Goal: Task Accomplishment & Management: Manage account settings

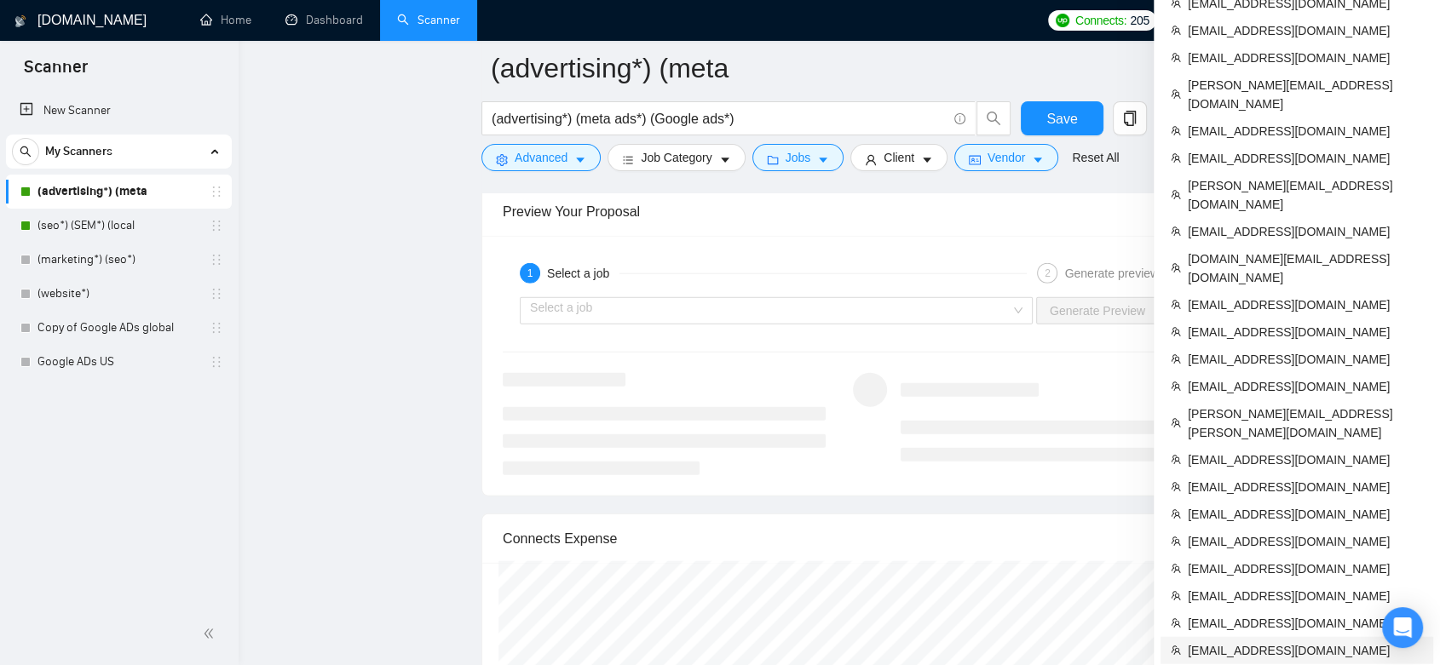
scroll to position [3980, 0]
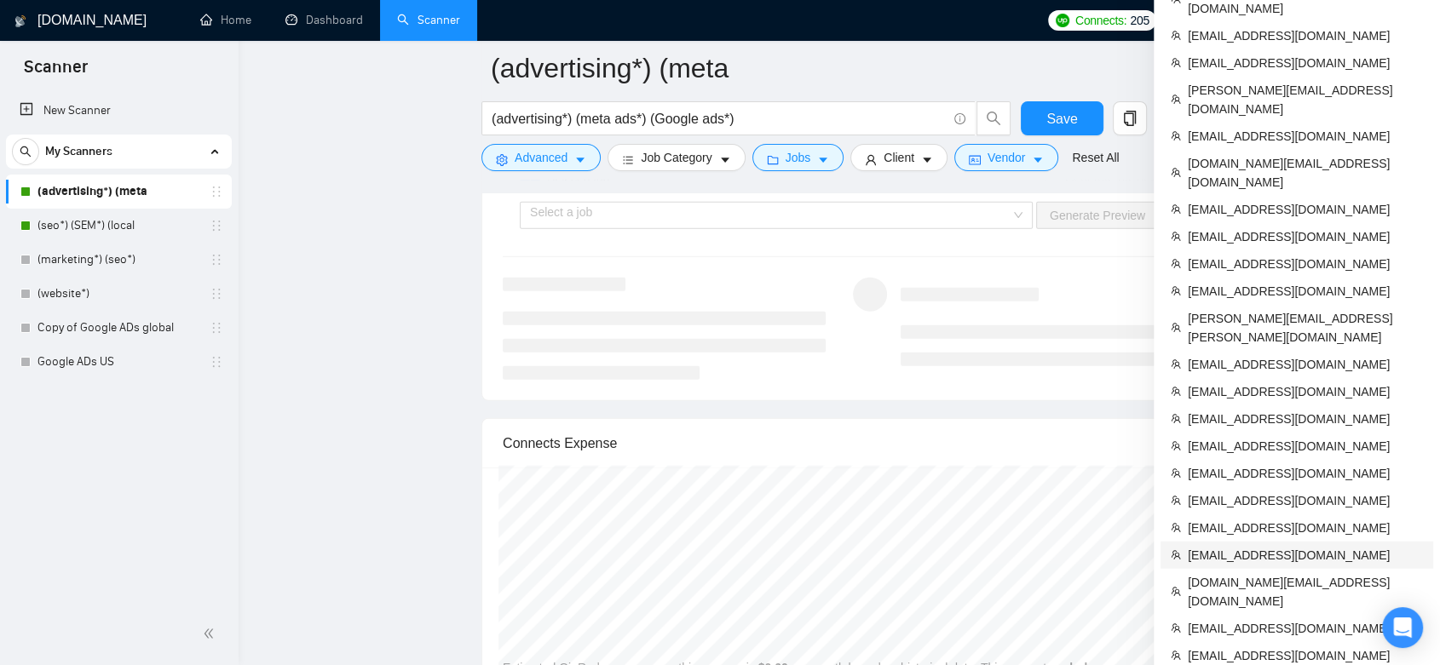
click at [1281, 542] on li "[EMAIL_ADDRESS][DOMAIN_NAME]" at bounding box center [1296, 555] width 273 height 27
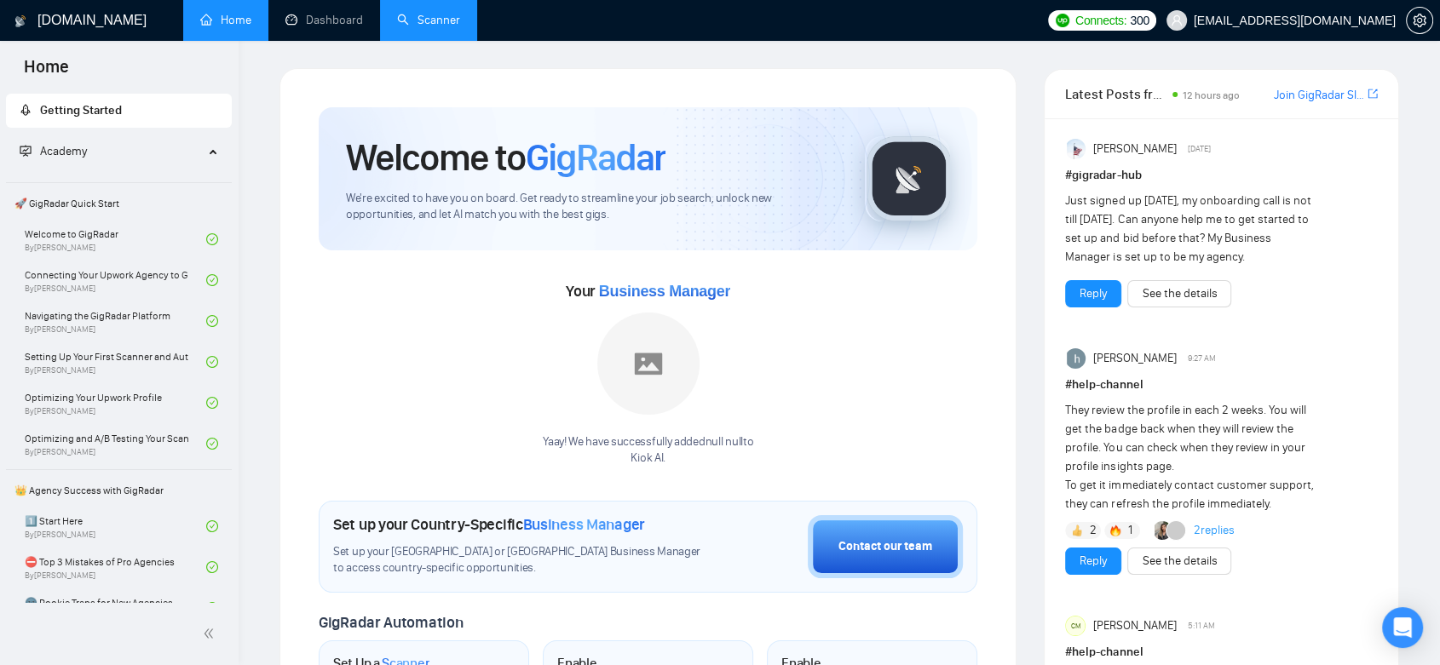
click at [434, 16] on link "Scanner" at bounding box center [428, 20] width 63 height 14
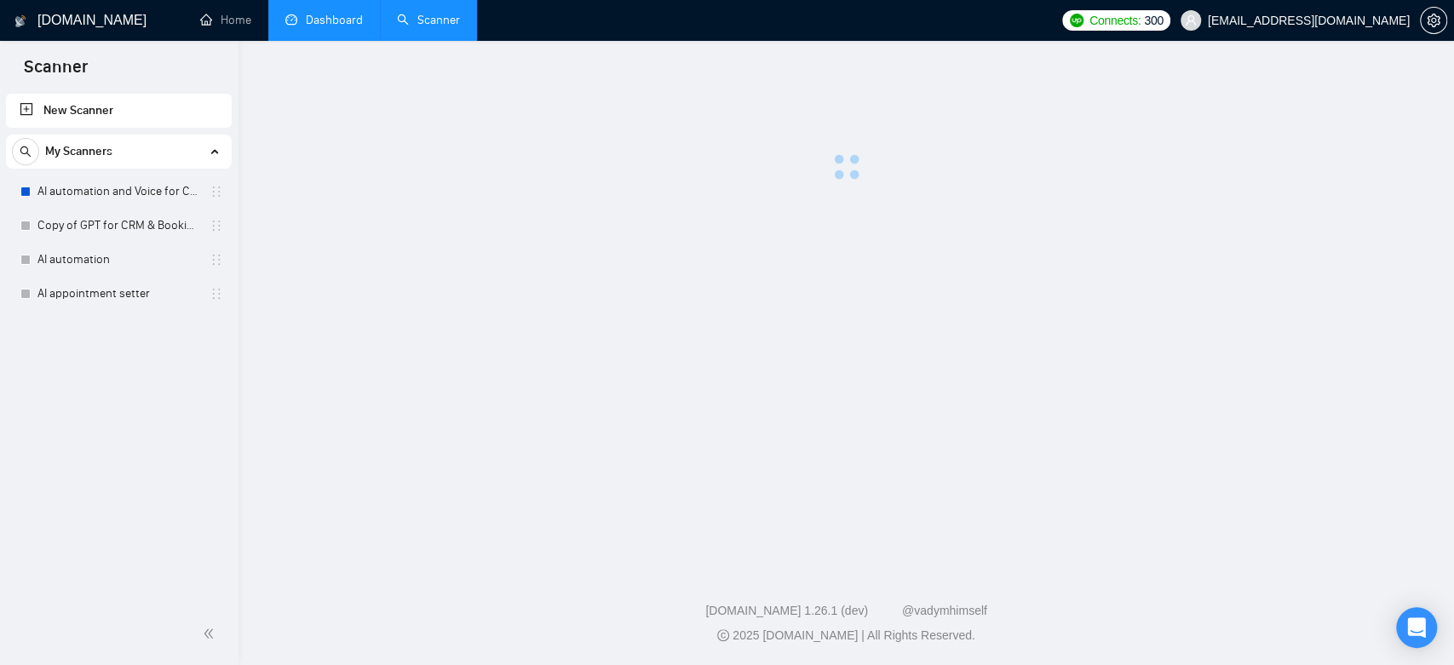
click at [355, 15] on link "Dashboard" at bounding box center [324, 20] width 78 height 14
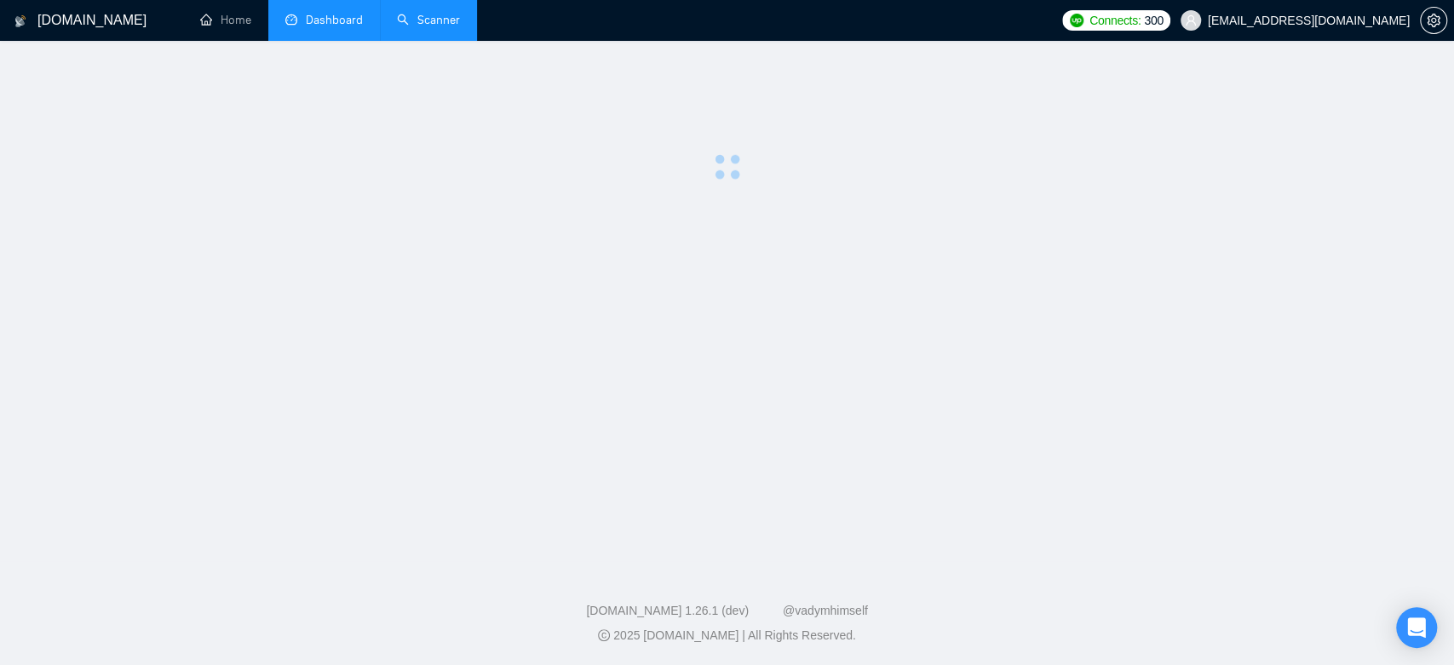
click at [434, 15] on link "Scanner" at bounding box center [428, 20] width 63 height 14
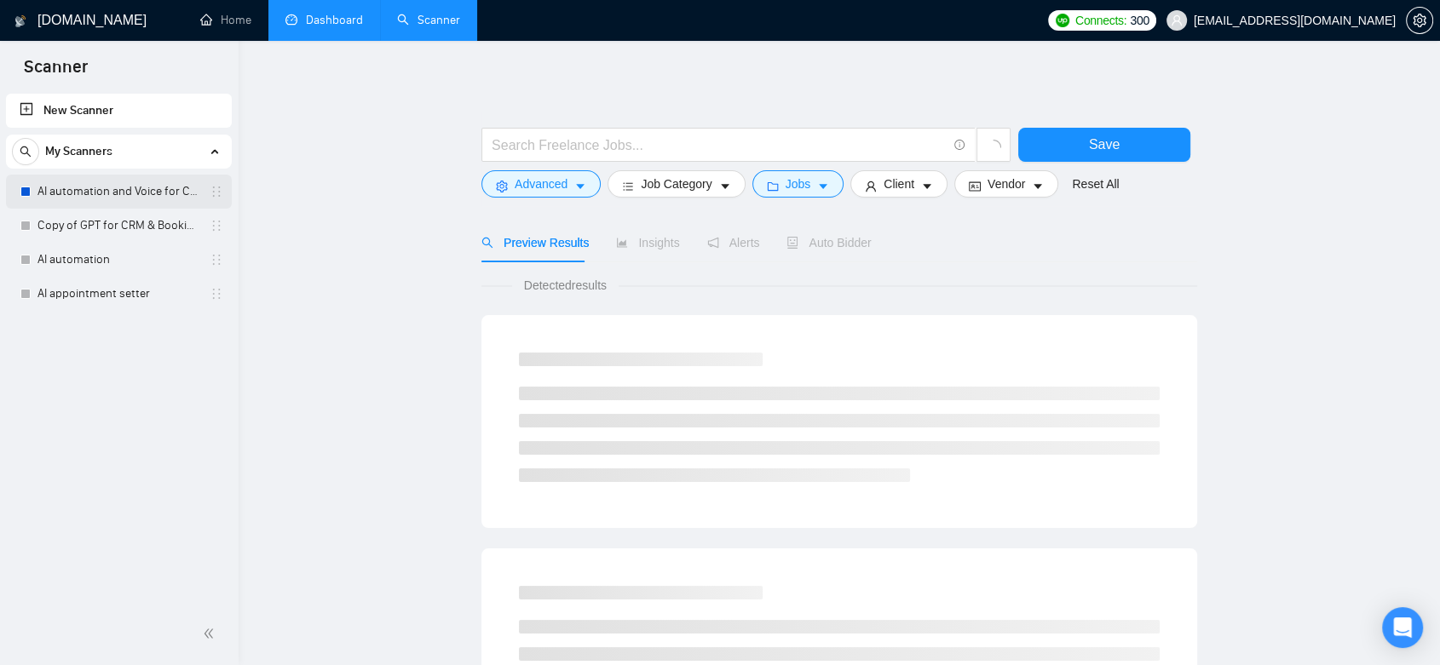
click at [113, 200] on link "AI automation and Voice for CRM & Booking" at bounding box center [118, 192] width 162 height 34
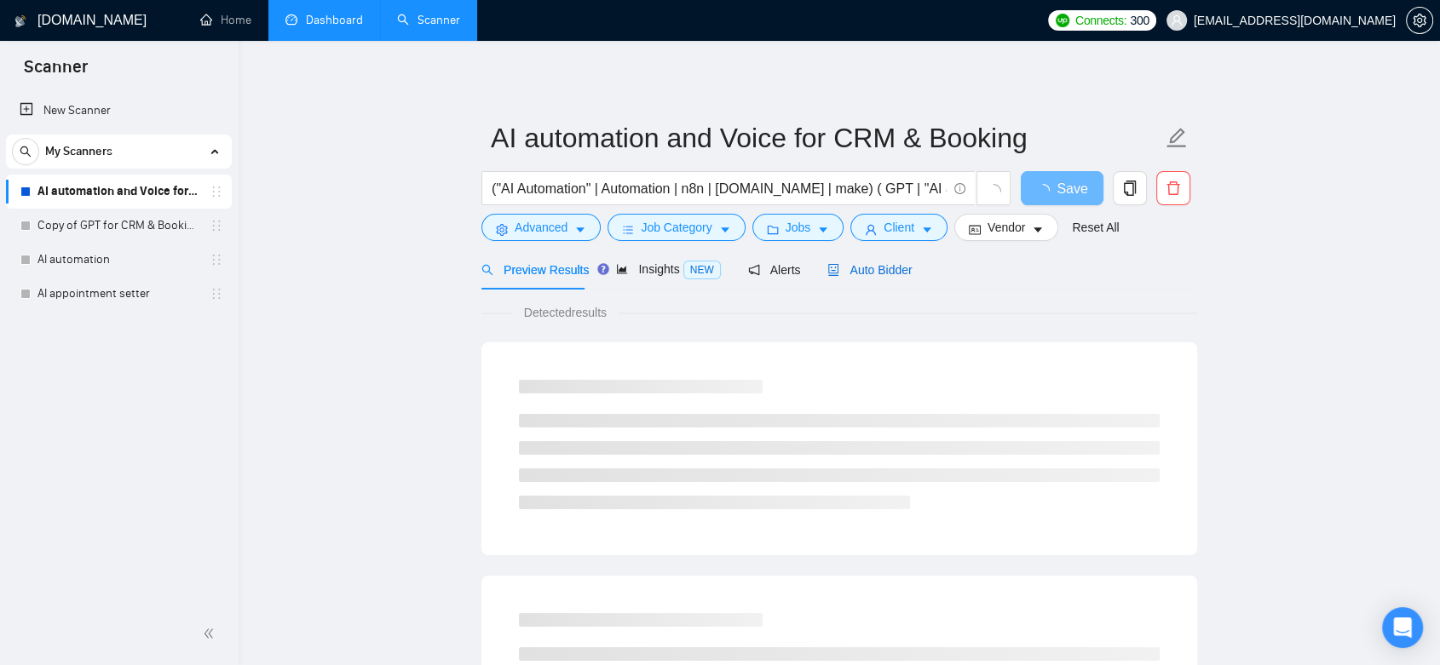
click at [889, 269] on span "Auto Bidder" at bounding box center [869, 270] width 84 height 14
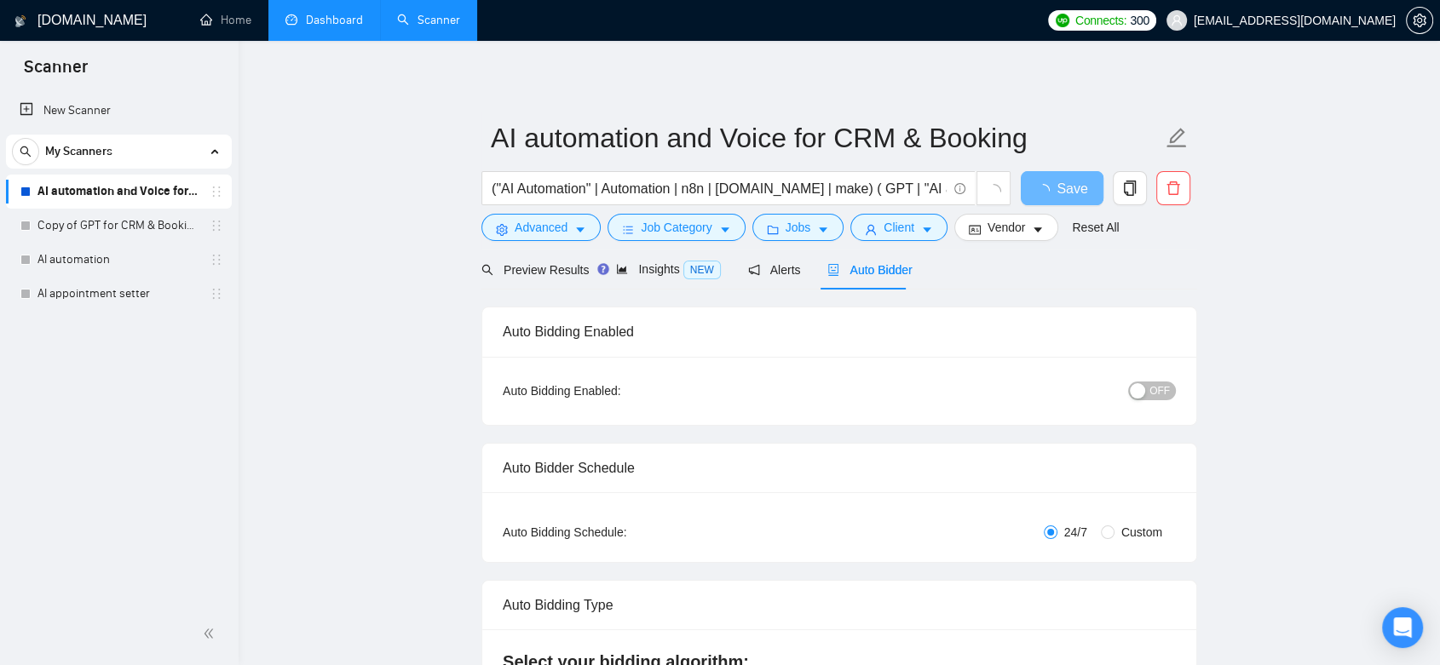
checkbox input "true"
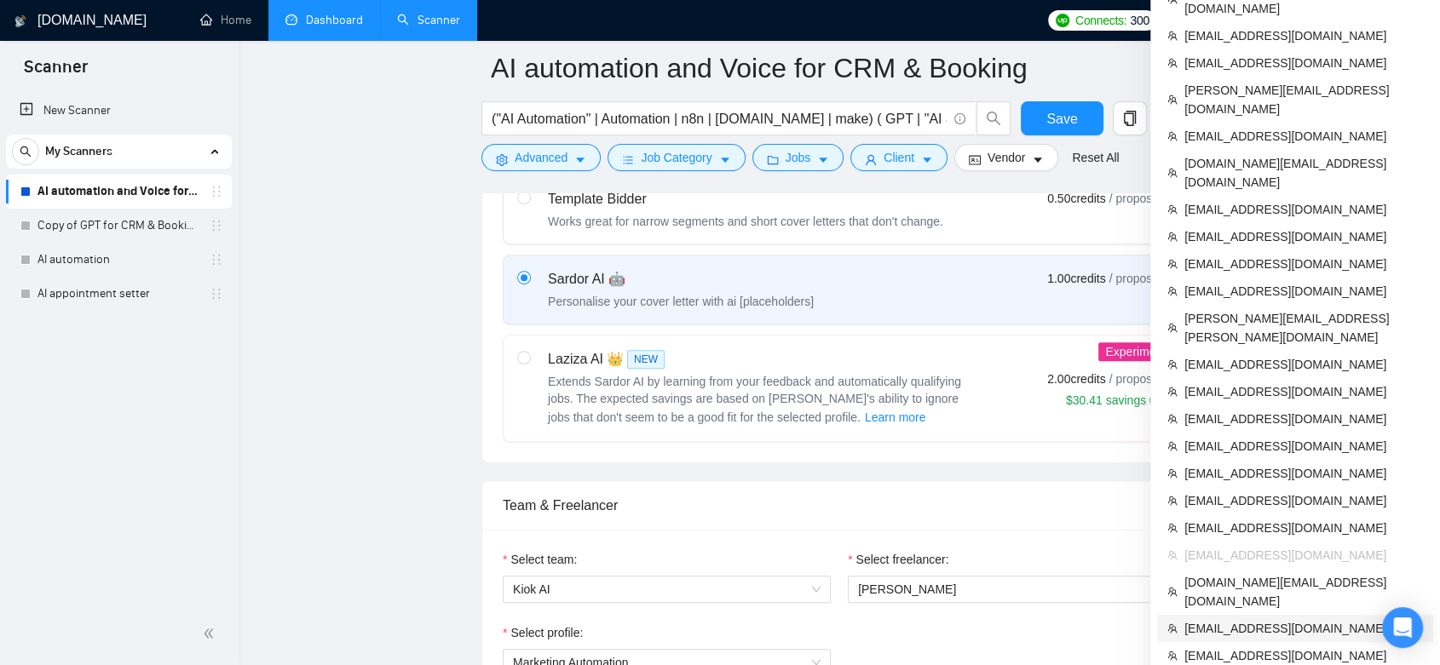
scroll to position [662, 0]
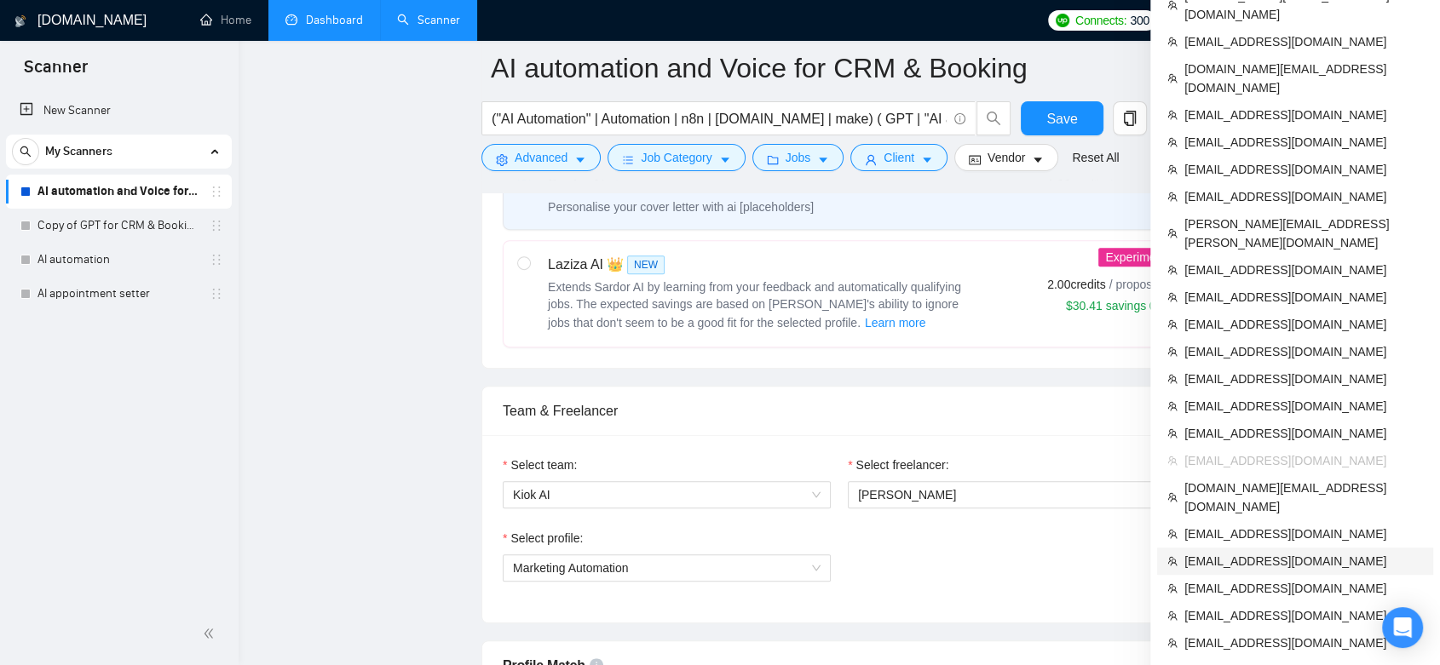
click at [1261, 552] on span "[EMAIL_ADDRESS][DOMAIN_NAME]" at bounding box center [1303, 561] width 239 height 19
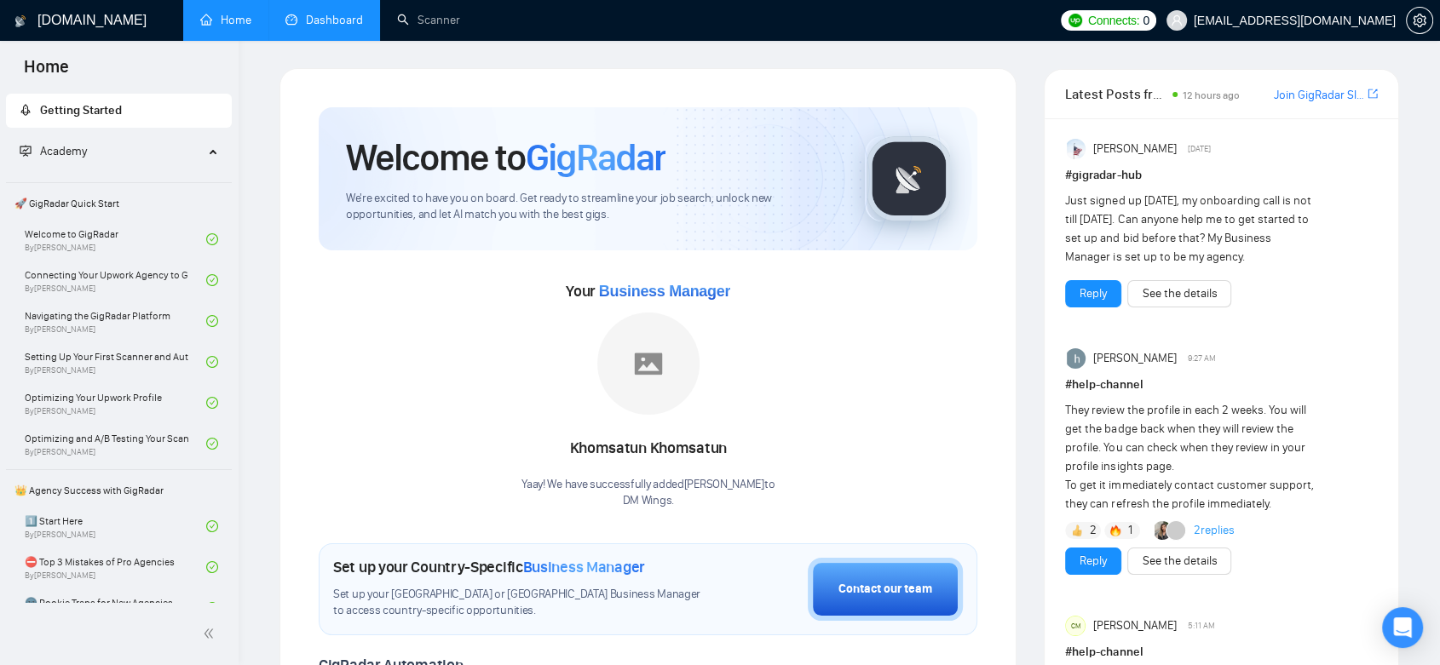
click at [335, 25] on link "Dashboard" at bounding box center [324, 20] width 78 height 14
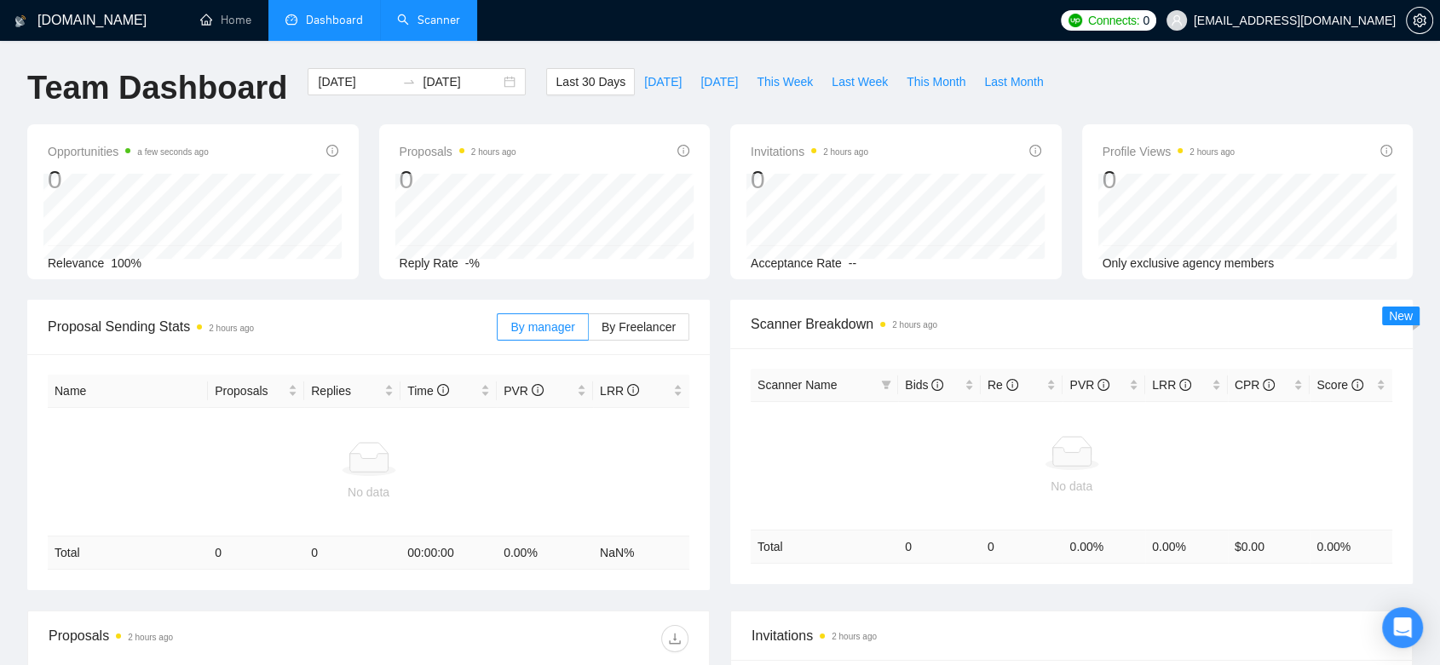
click at [443, 13] on link "Scanner" at bounding box center [428, 20] width 63 height 14
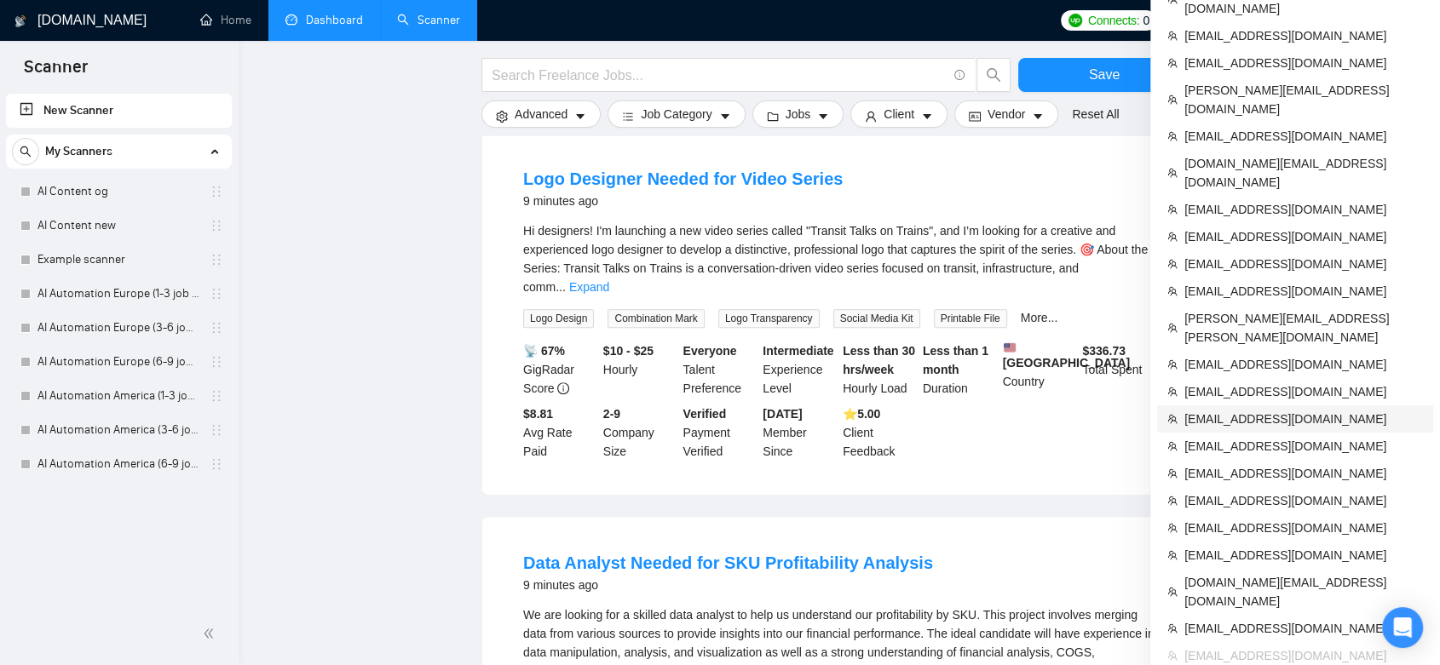
scroll to position [757, 0]
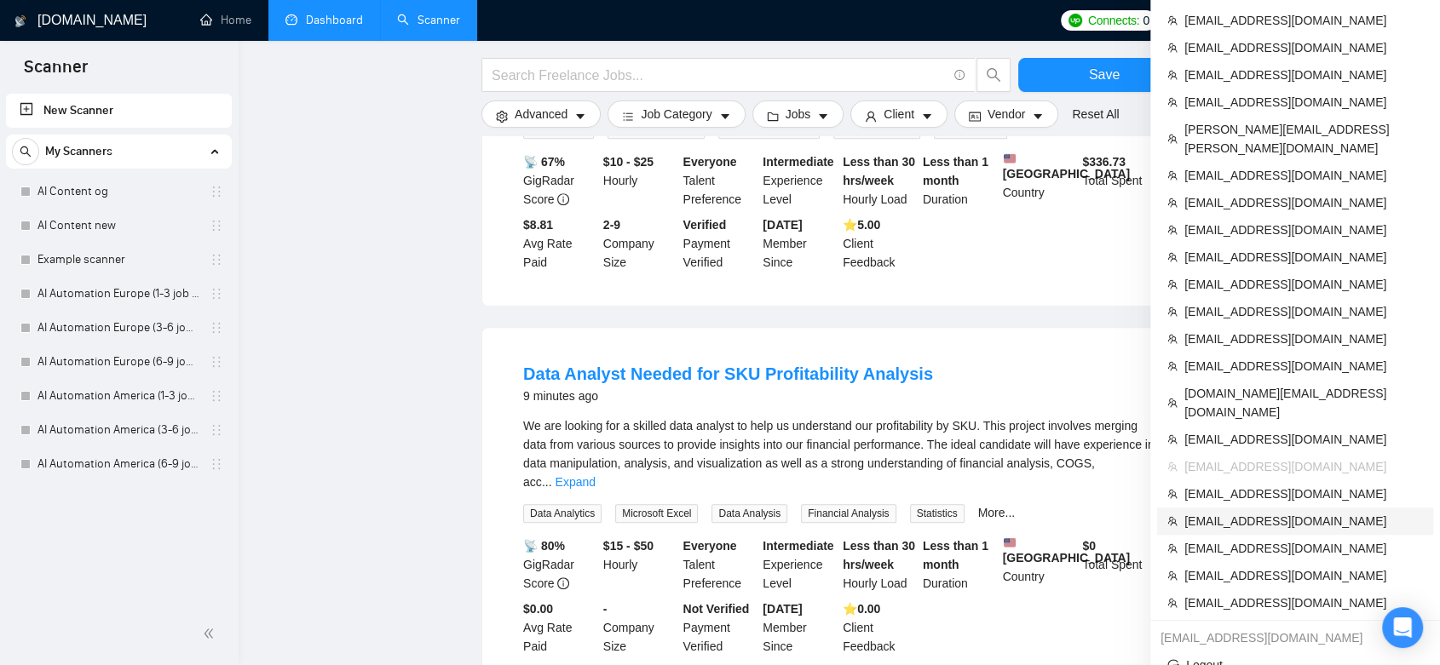
click at [1309, 512] on span "[EMAIL_ADDRESS][DOMAIN_NAME]" at bounding box center [1303, 521] width 239 height 19
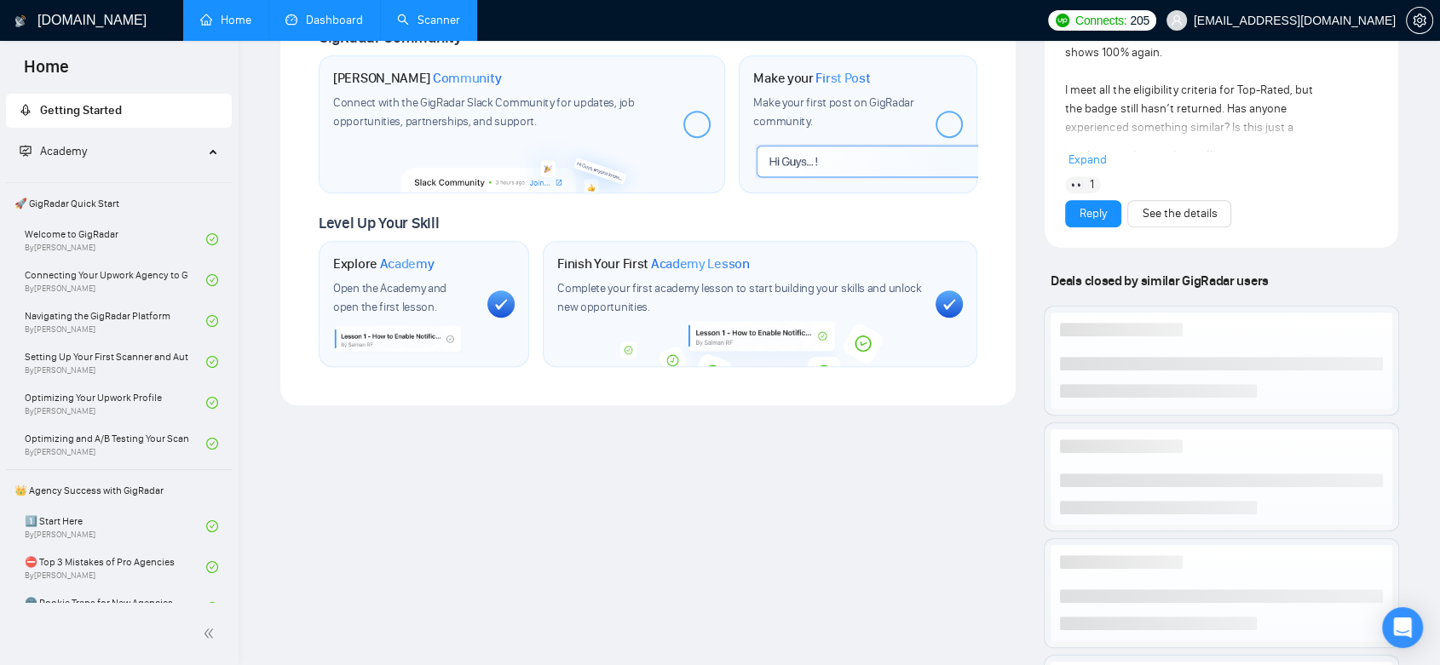
click at [337, 13] on link "Dashboard" at bounding box center [324, 20] width 78 height 14
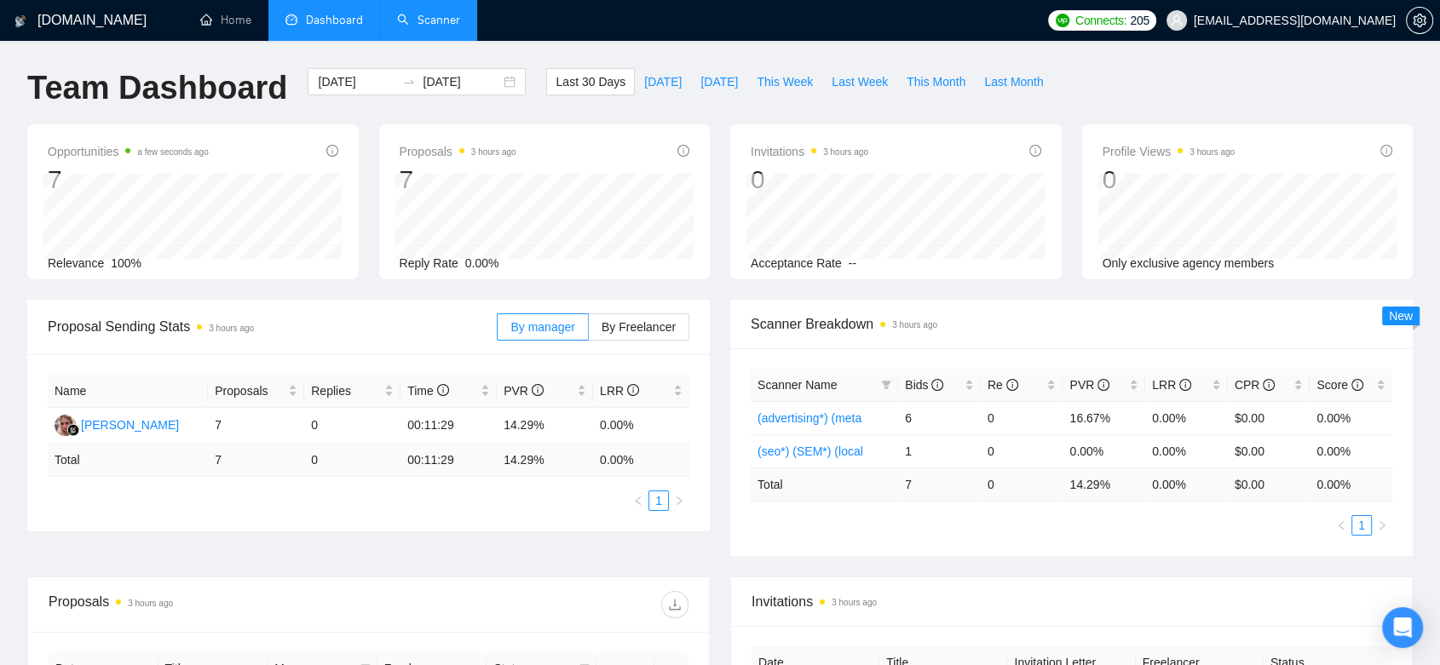
click at [435, 26] on link "Scanner" at bounding box center [428, 20] width 63 height 14
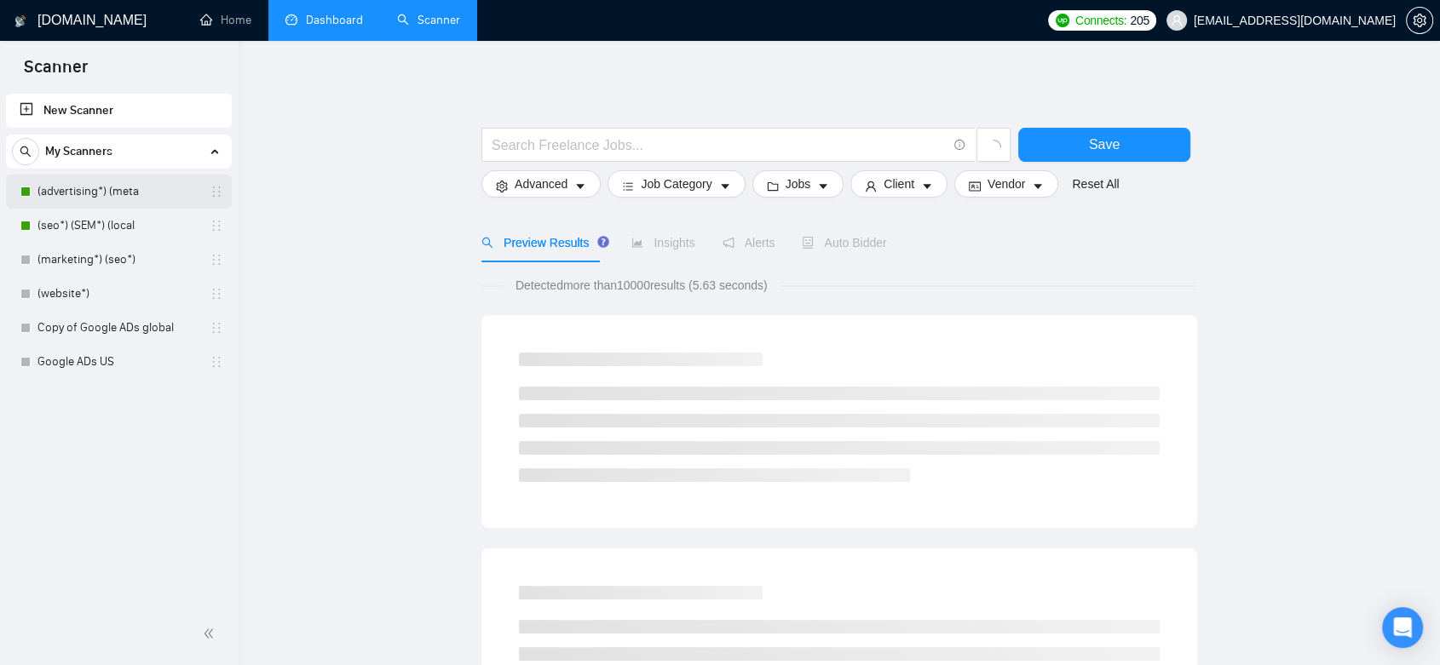
click at [129, 196] on link "(advertising*) (meta" at bounding box center [118, 192] width 162 height 34
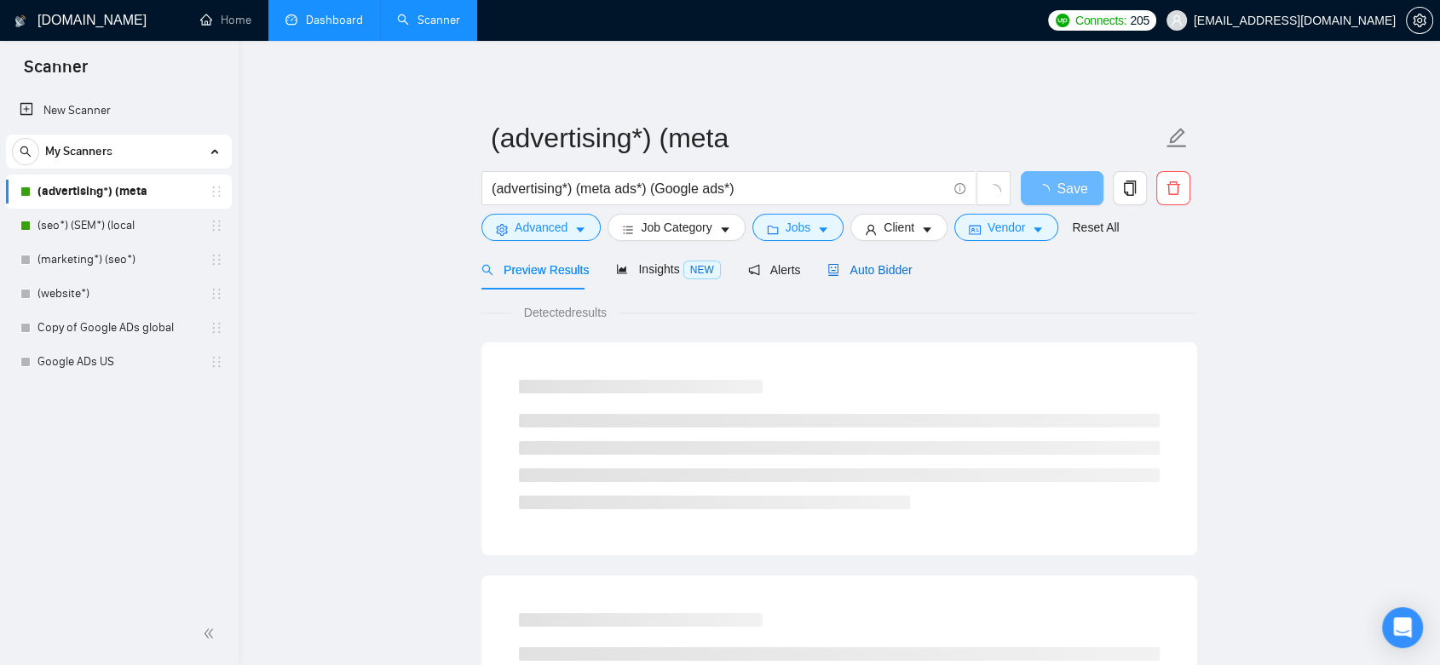
click at [880, 274] on span "Auto Bidder" at bounding box center [869, 270] width 84 height 14
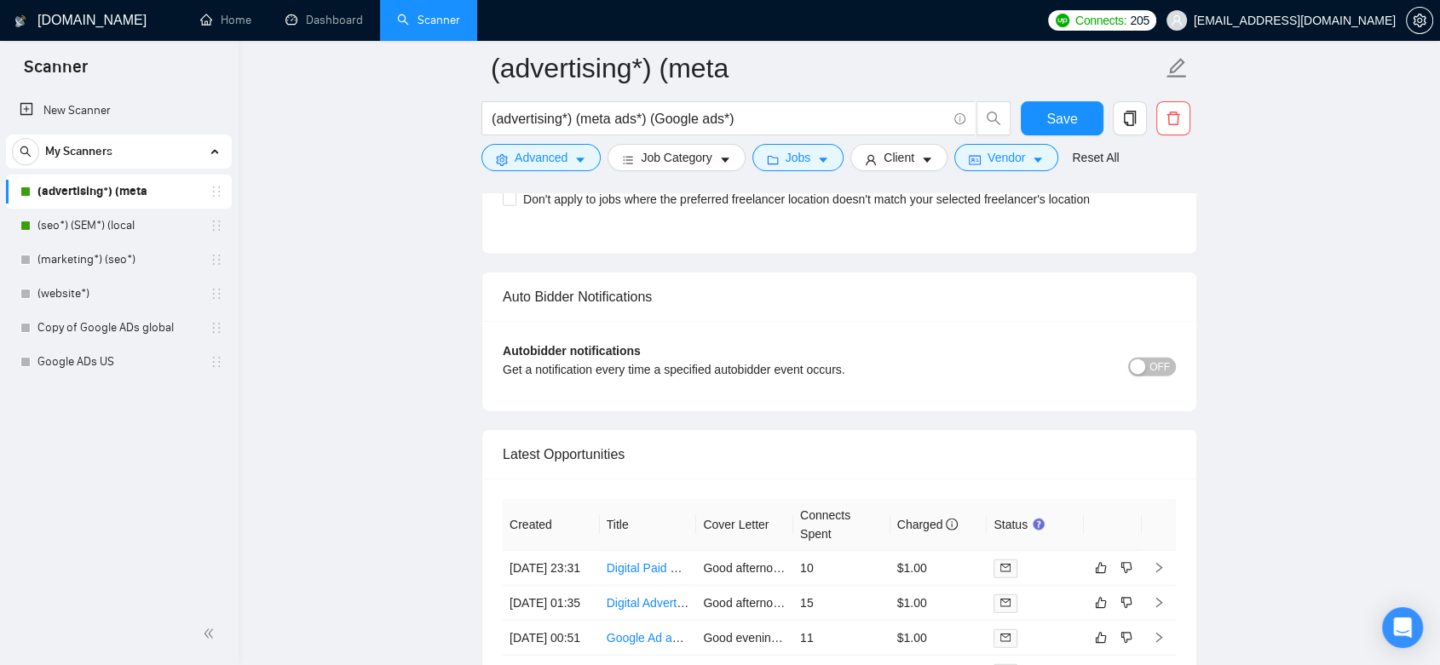
scroll to position [3699, 0]
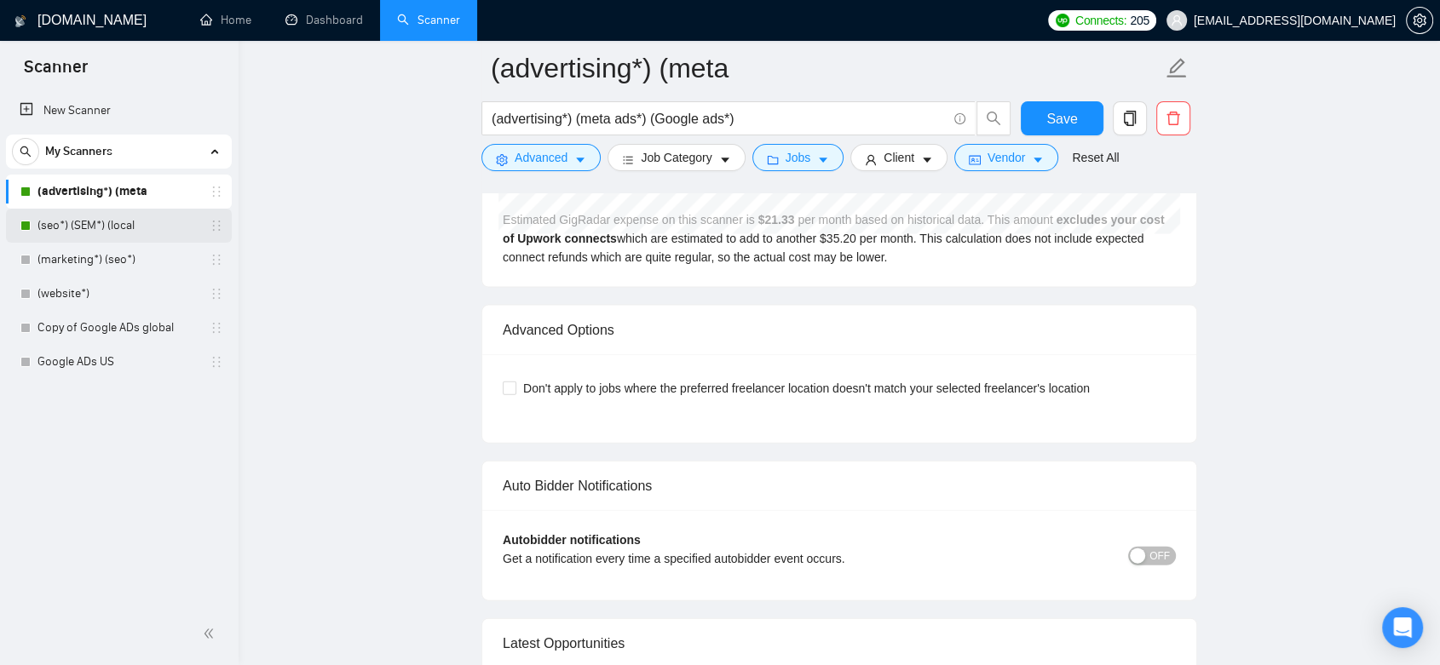
click at [144, 224] on link "(seo*) (SEM*) (local" at bounding box center [118, 226] width 162 height 34
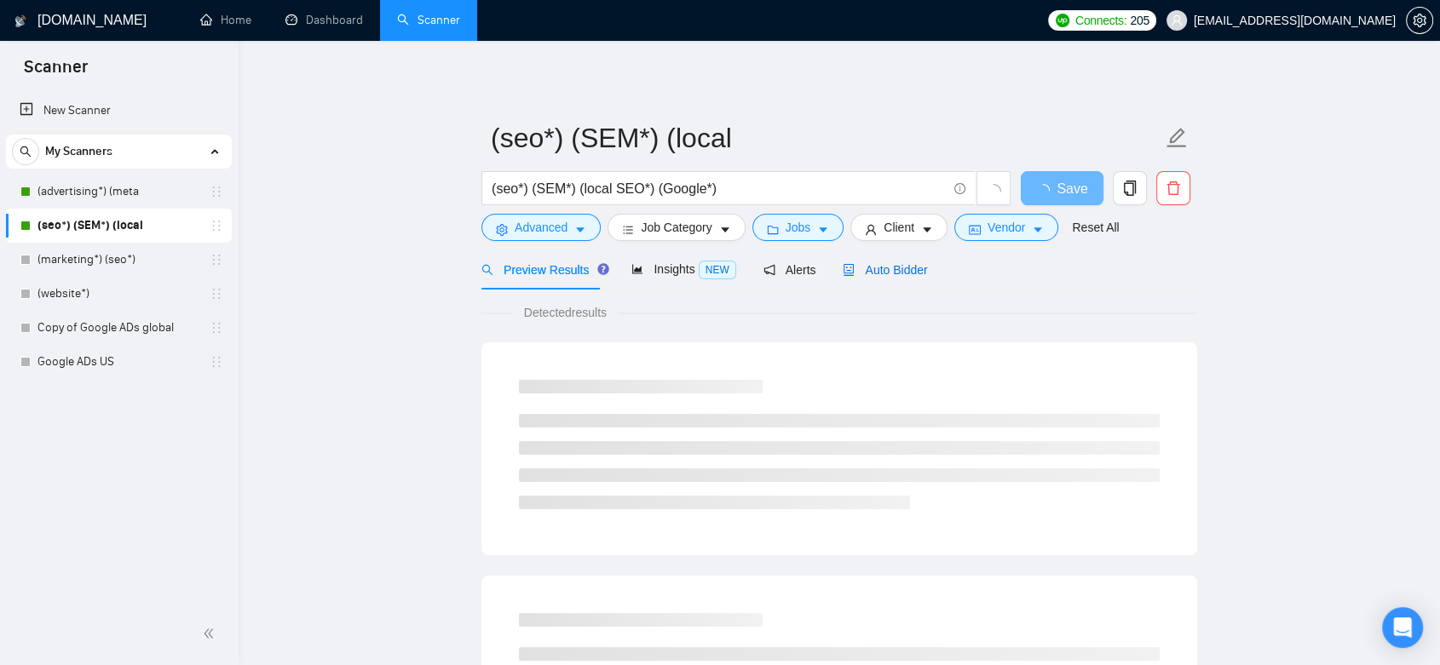
click at [879, 263] on span "Auto Bidder" at bounding box center [885, 270] width 84 height 14
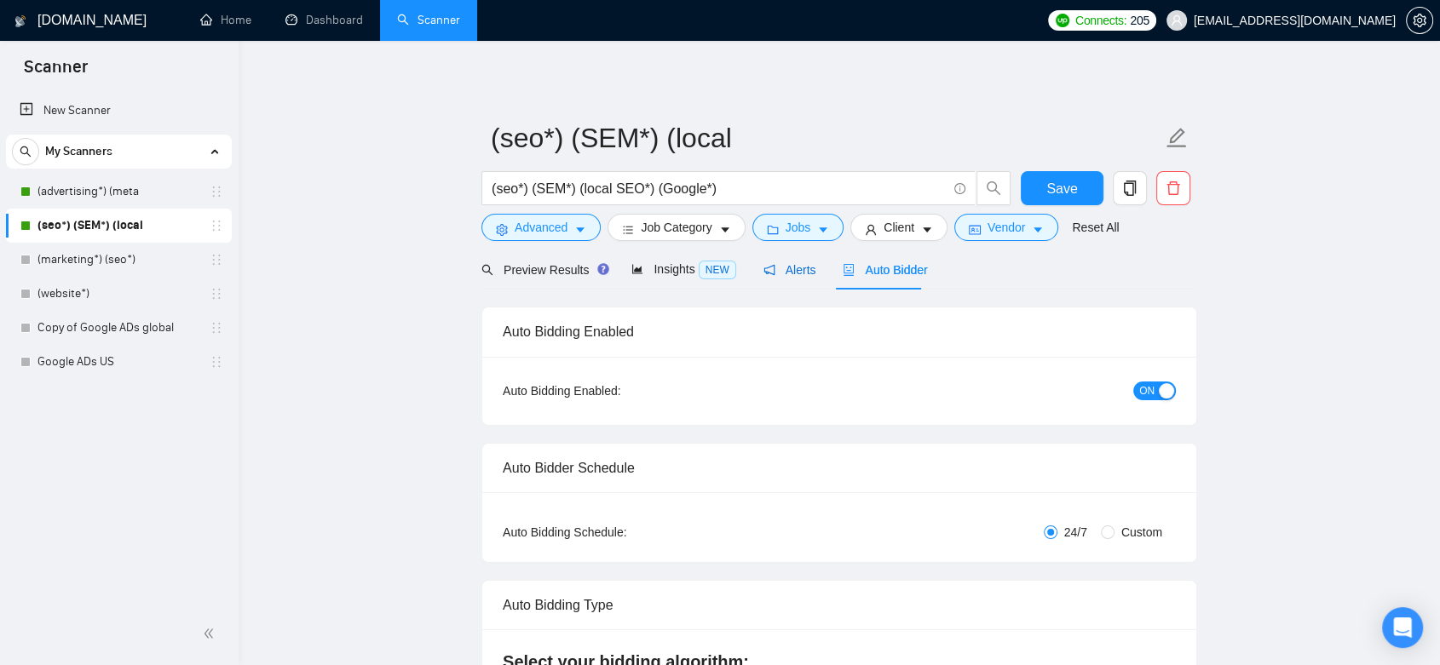
drag, startPoint x: 790, startPoint y: 272, endPoint x: 797, endPoint y: 278, distance: 9.7
click at [789, 271] on span "Alerts" at bounding box center [789, 270] width 53 height 14
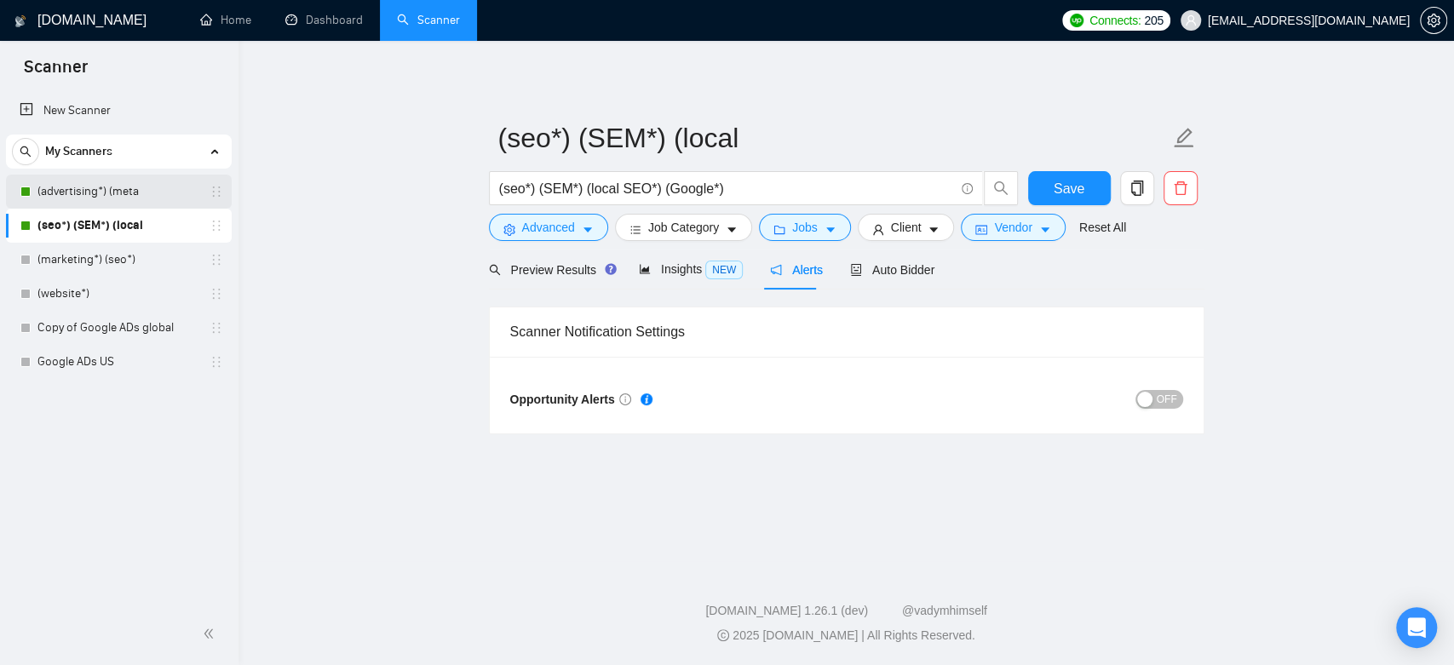
click at [127, 197] on link "(advertising*) (meta" at bounding box center [118, 192] width 162 height 34
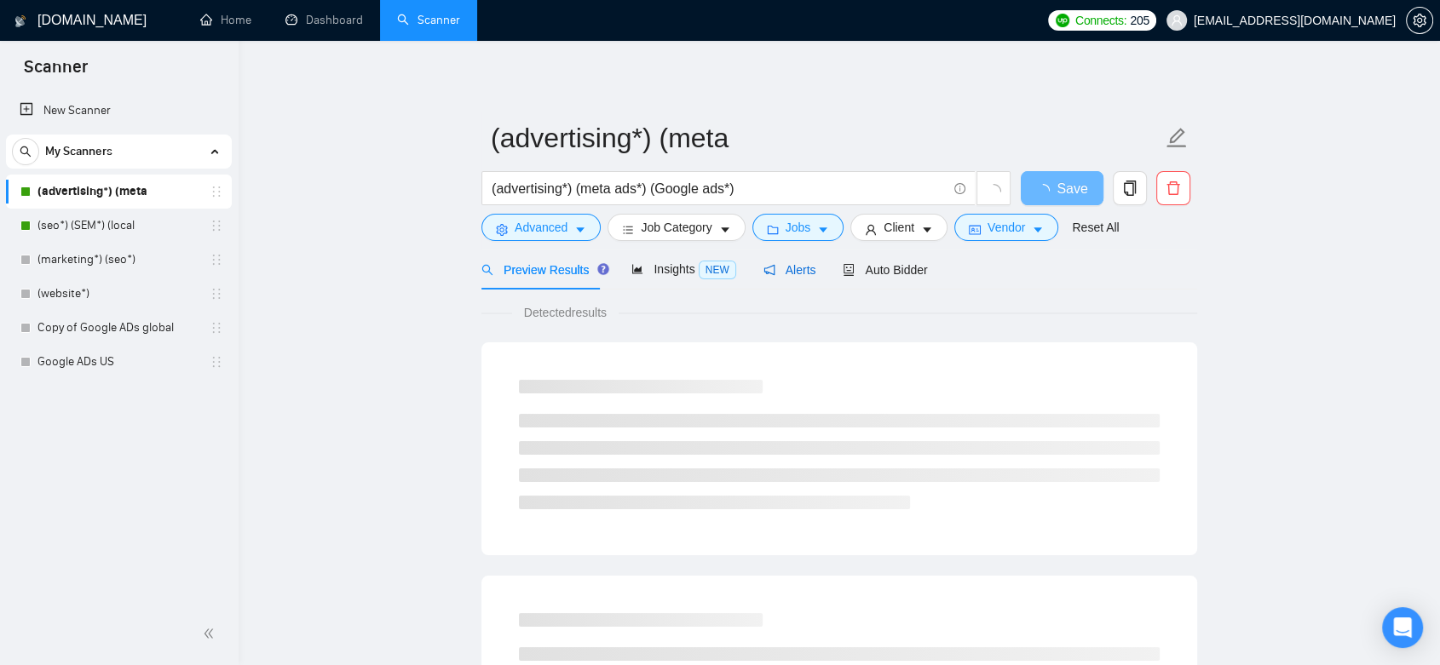
click at [790, 273] on span "Alerts" at bounding box center [789, 270] width 53 height 14
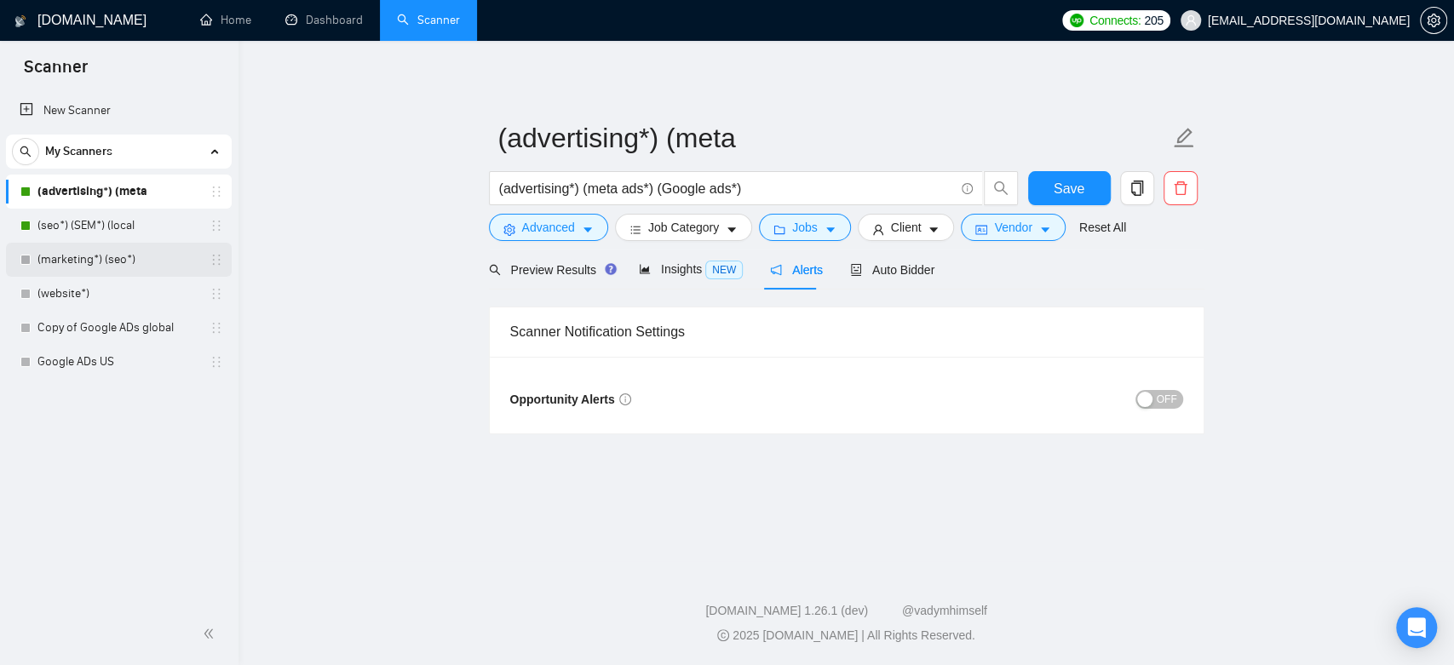
click at [97, 253] on link "(marketing*) (seo*)" at bounding box center [118, 260] width 162 height 34
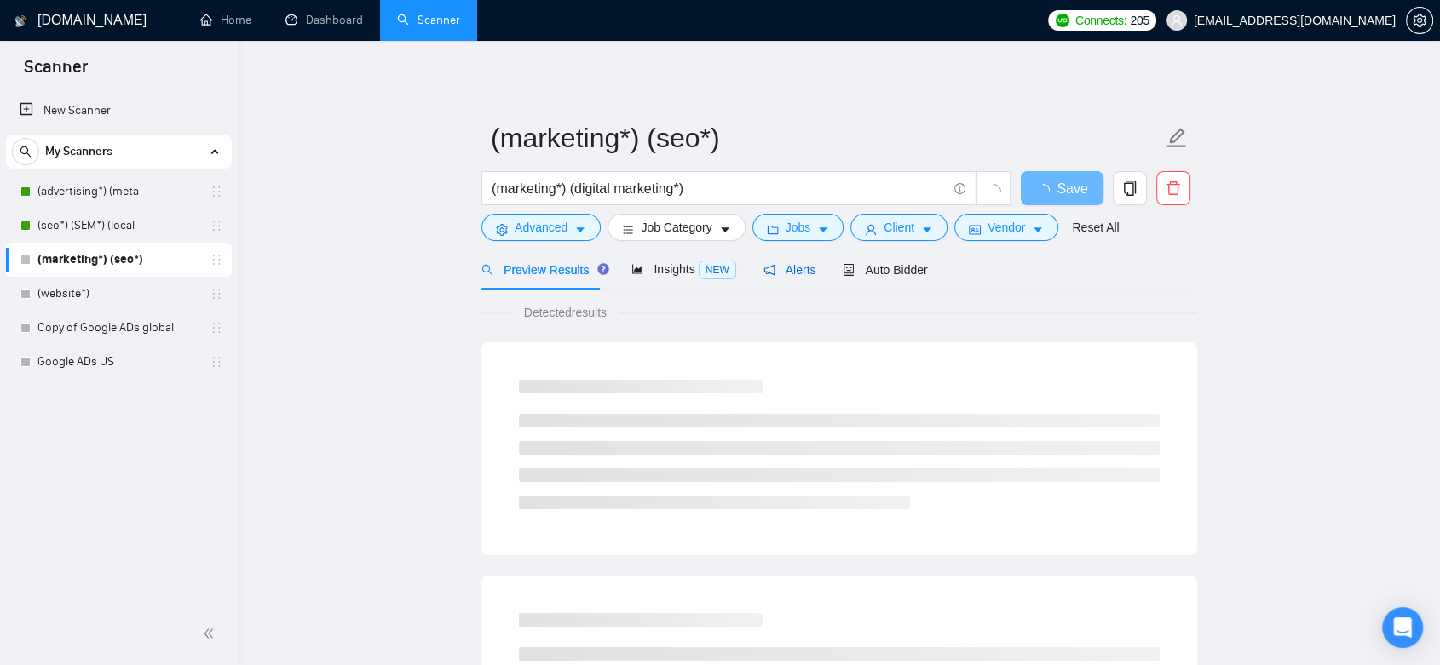
click at [796, 269] on span "Alerts" at bounding box center [789, 270] width 53 height 14
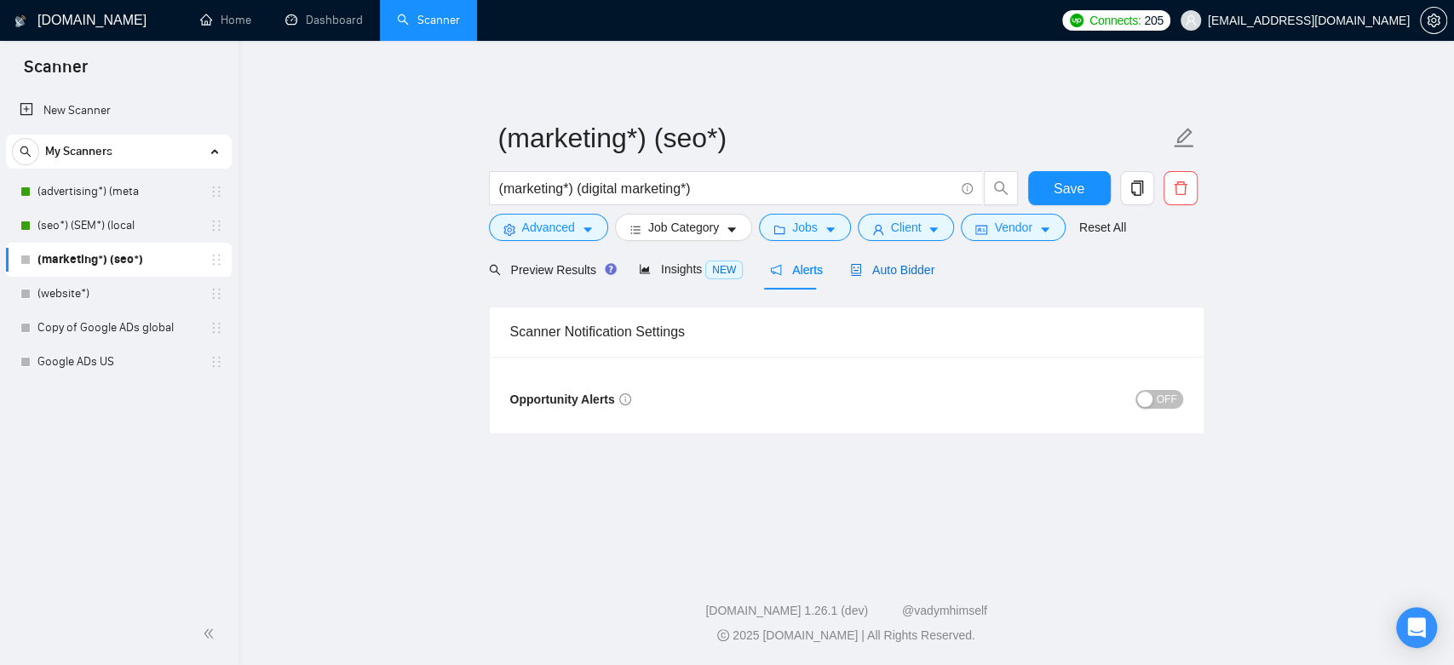
click at [861, 273] on span "Auto Bidder" at bounding box center [892, 270] width 84 height 14
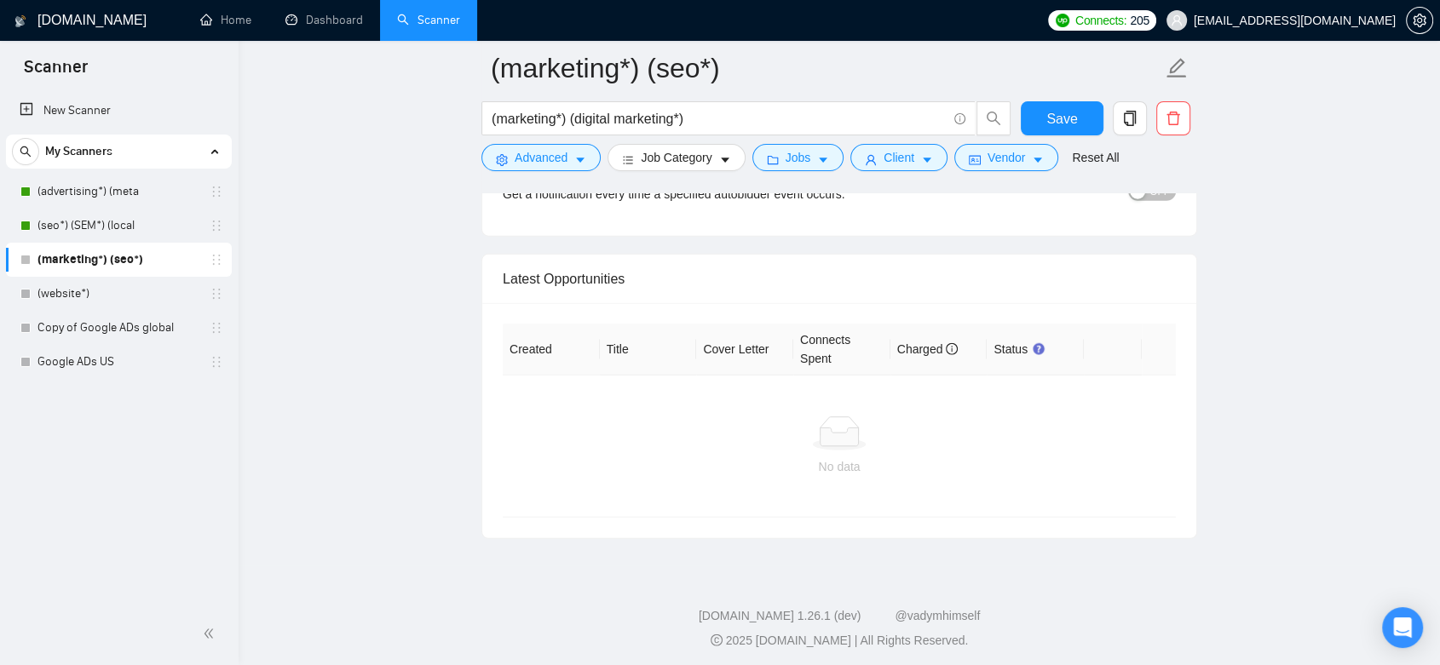
scroll to position [3846, 0]
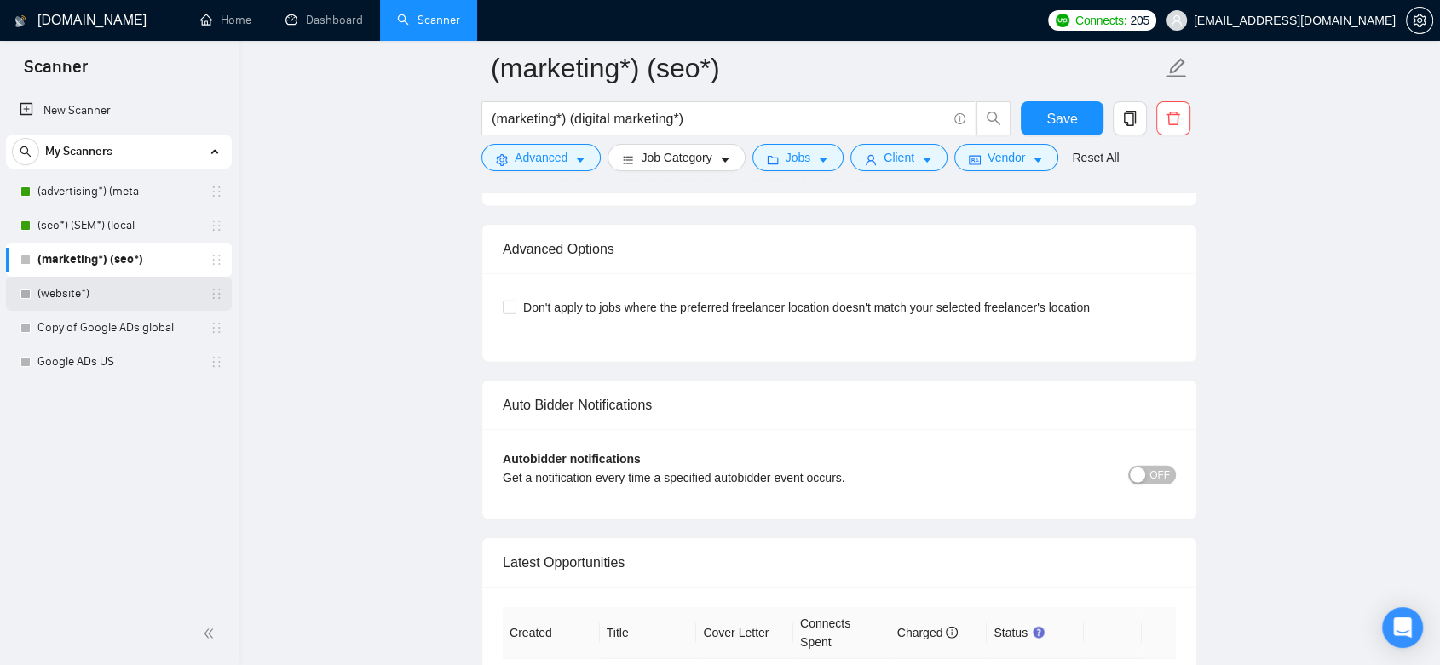
click at [124, 300] on link "(website*)" at bounding box center [118, 294] width 162 height 34
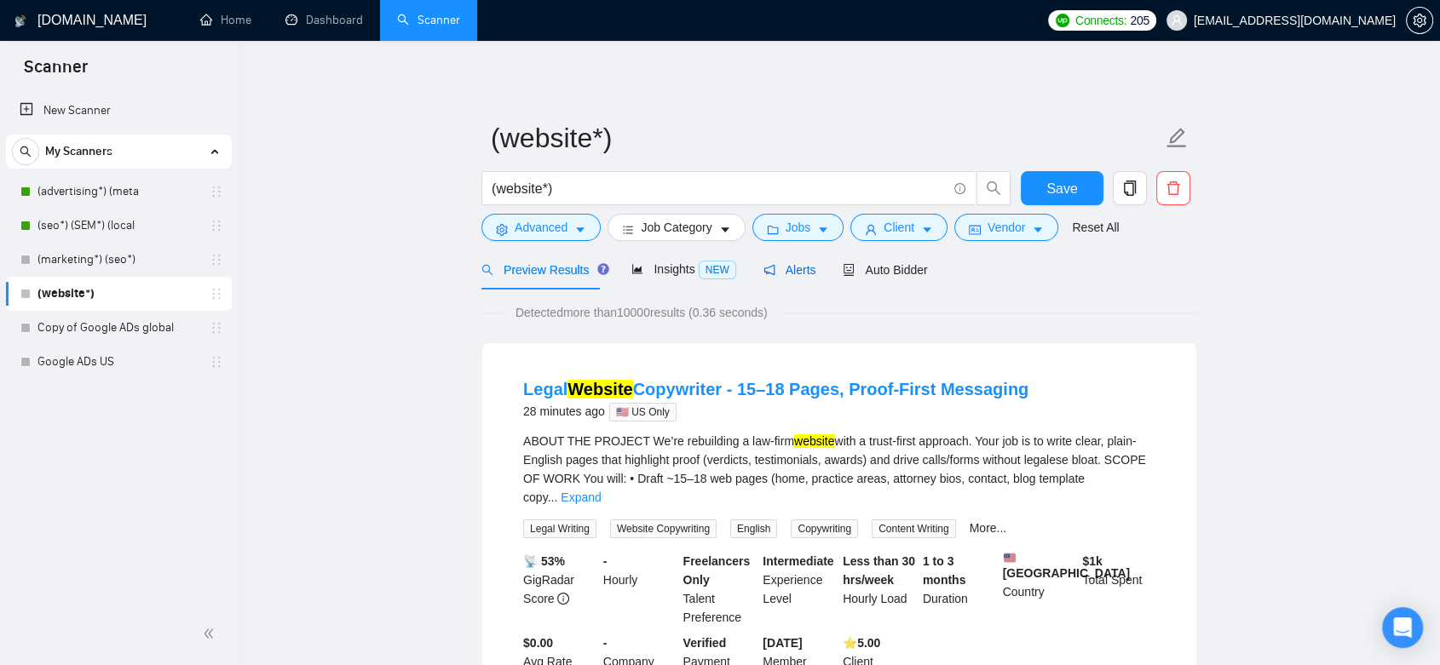
click at [804, 267] on span "Alerts" at bounding box center [789, 270] width 53 height 14
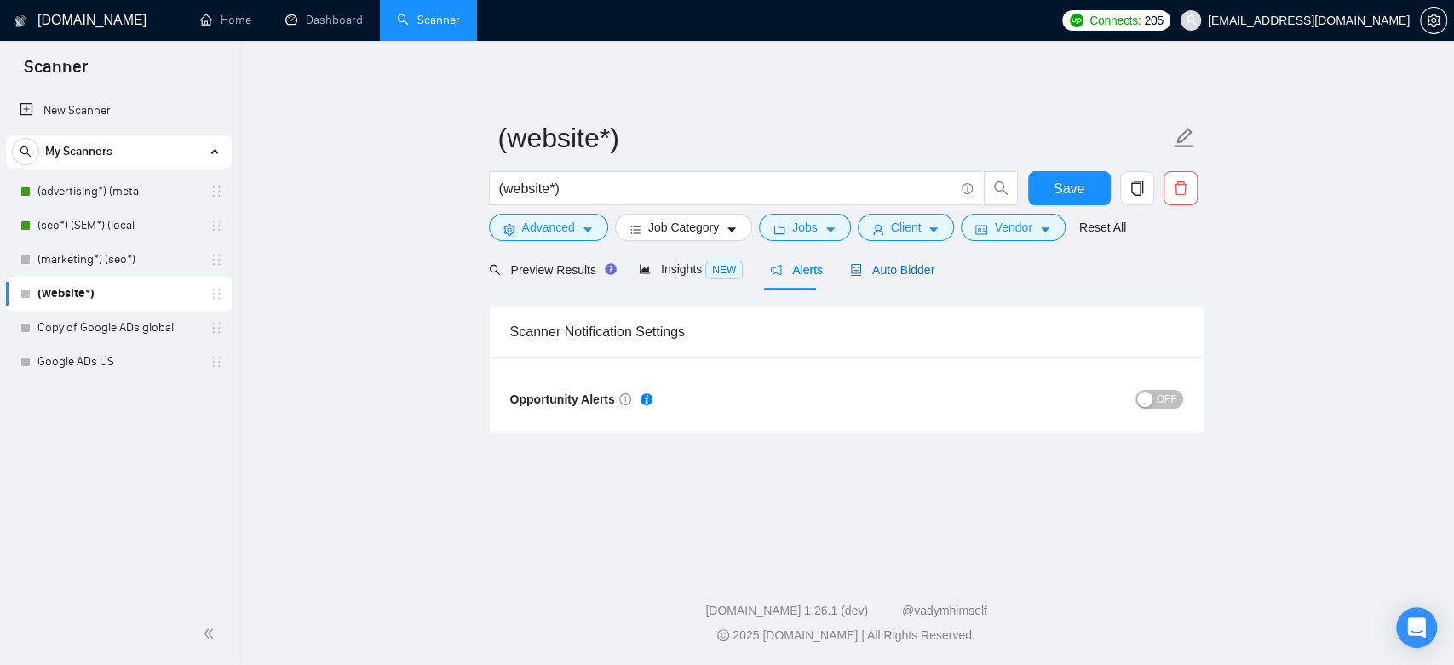
click at [883, 265] on span "Auto Bidder" at bounding box center [892, 270] width 84 height 14
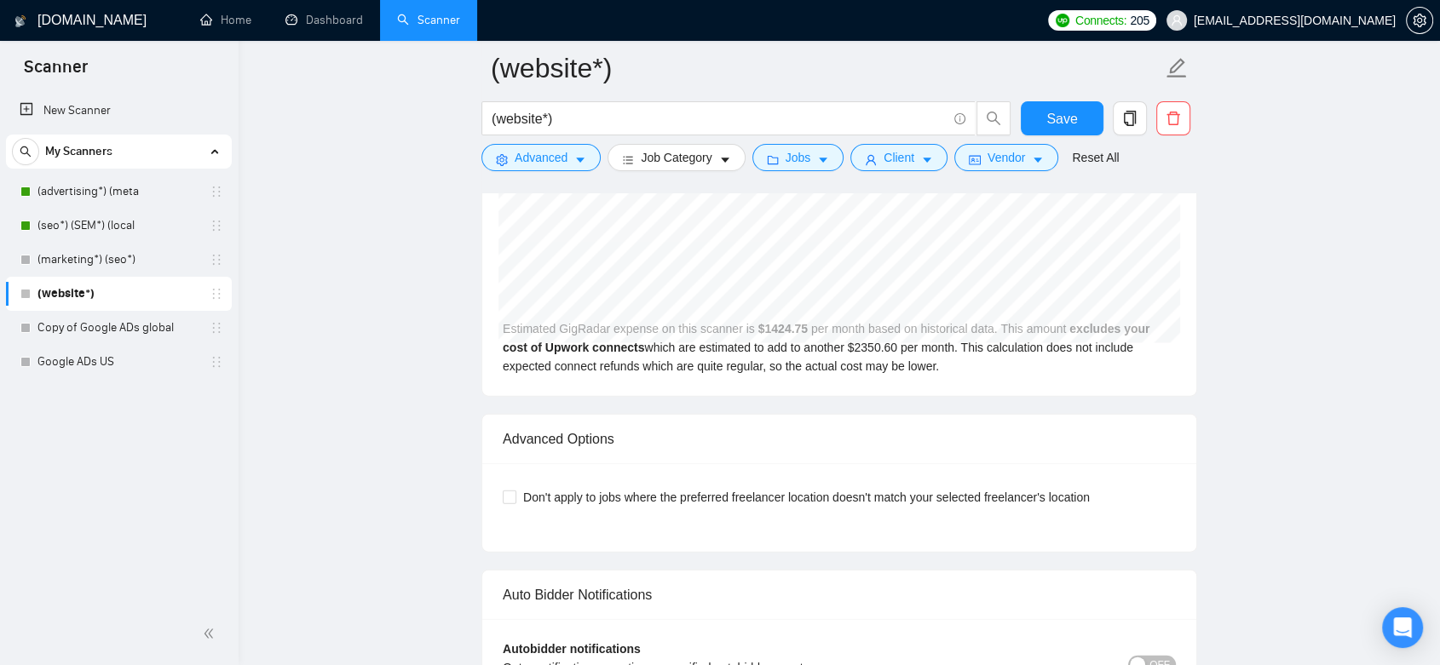
scroll to position [4032, 0]
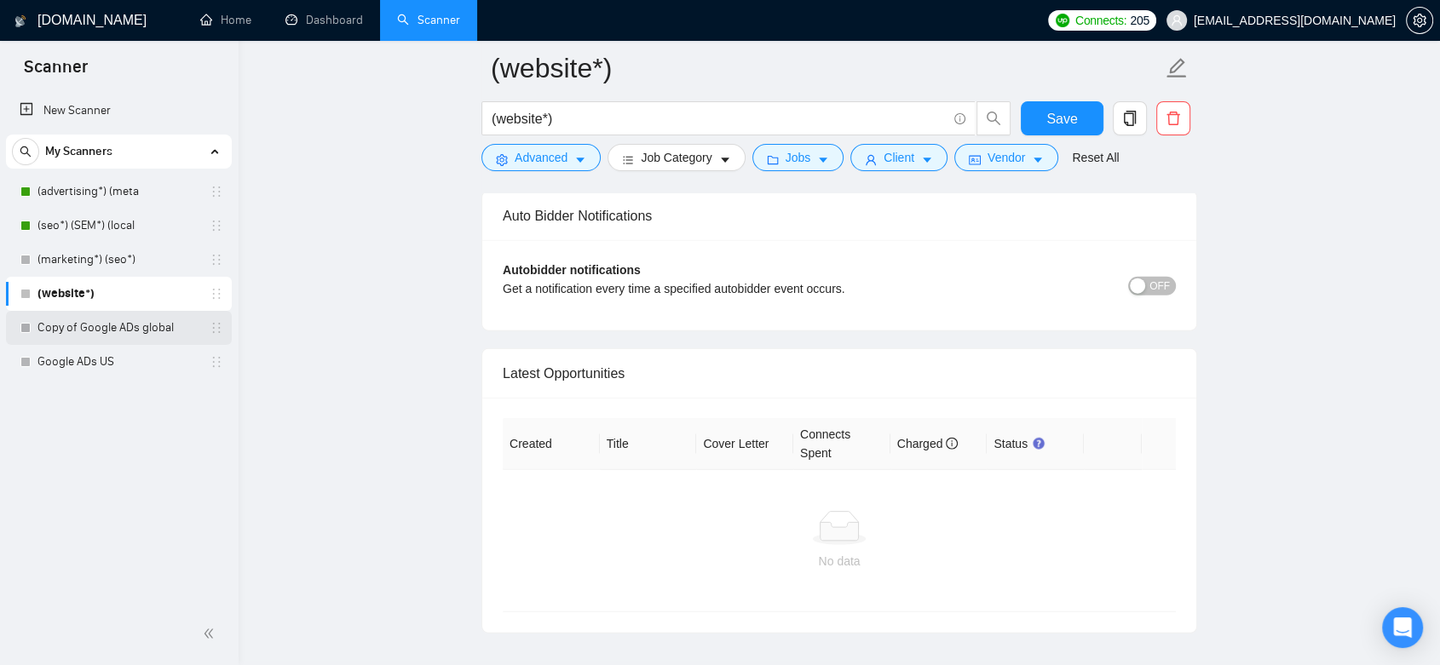
click at [175, 325] on link "Copy of Google ADs global" at bounding box center [118, 328] width 162 height 34
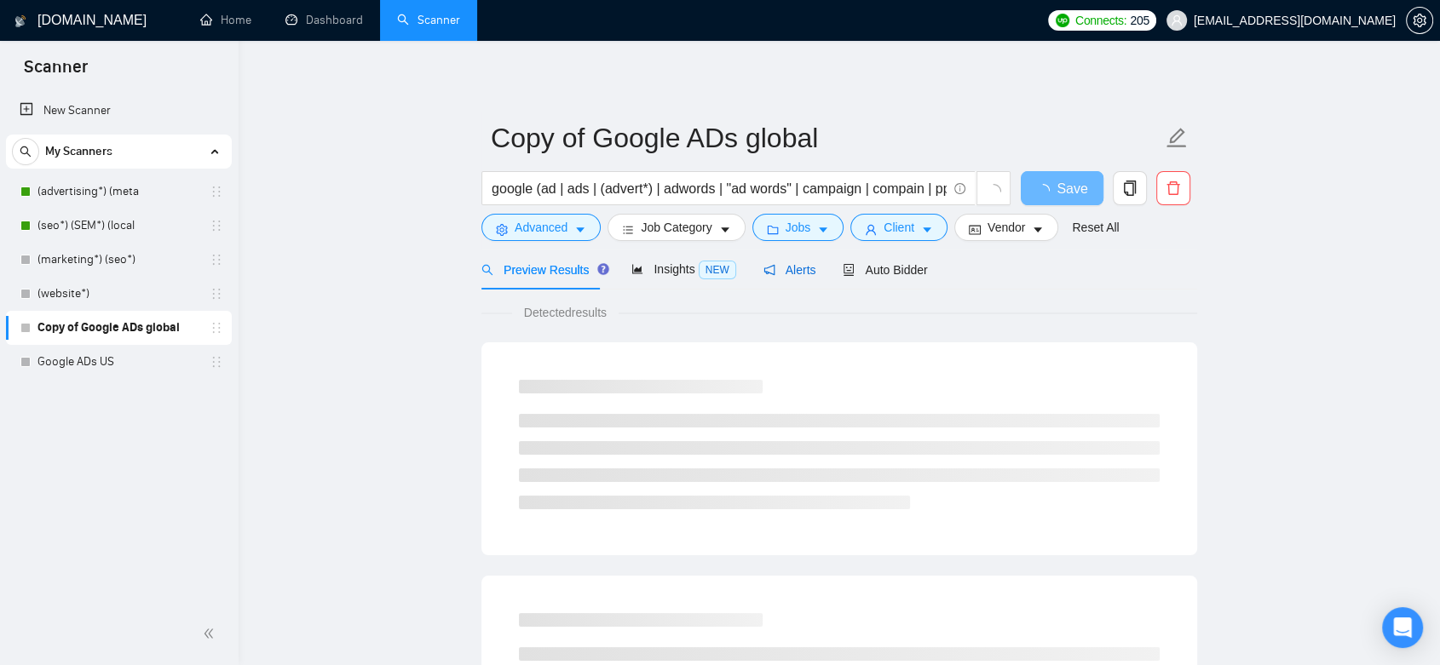
click at [804, 271] on span "Alerts" at bounding box center [789, 270] width 53 height 14
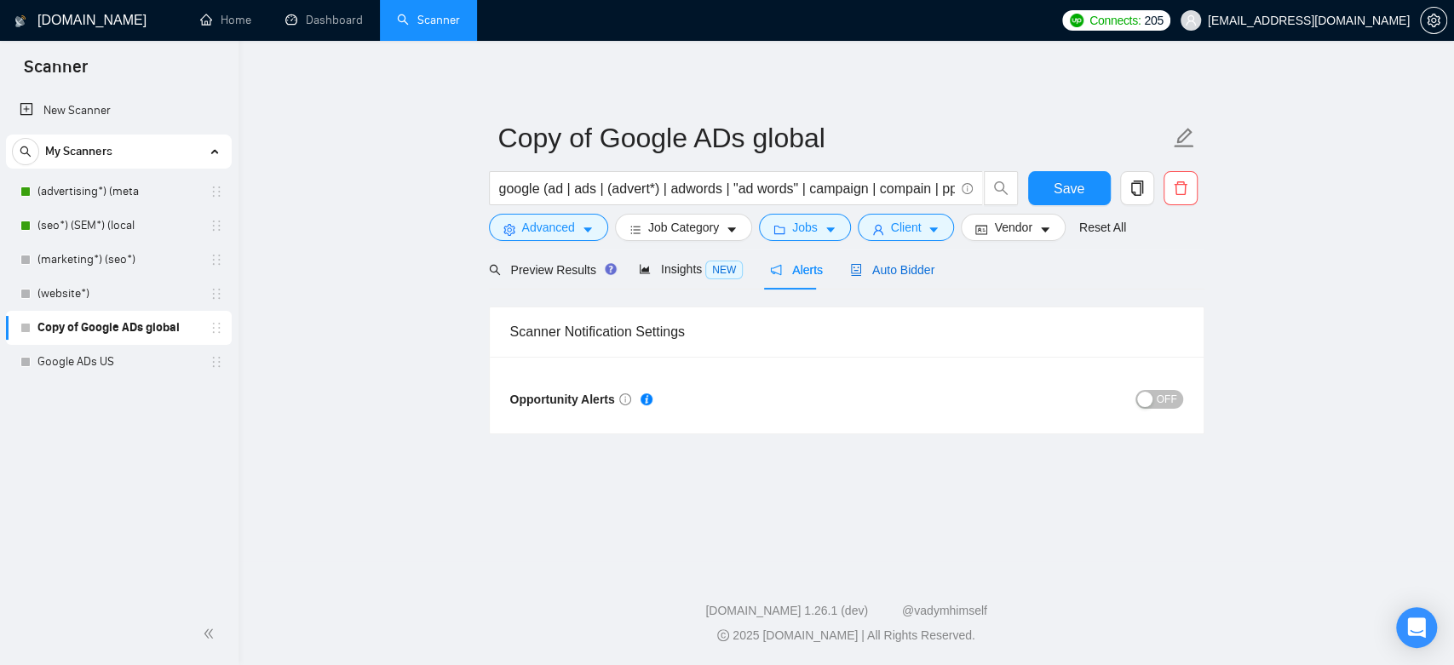
click at [893, 265] on span "Auto Bidder" at bounding box center [892, 270] width 84 height 14
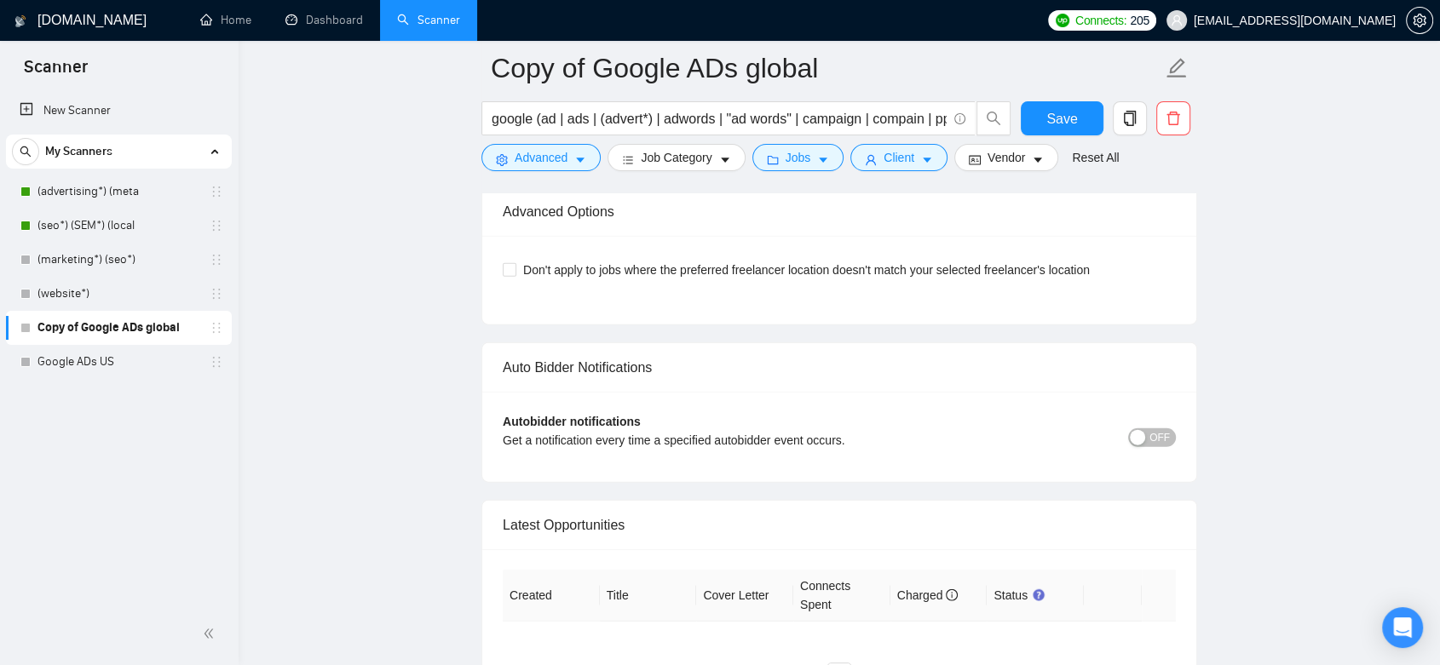
scroll to position [4127, 0]
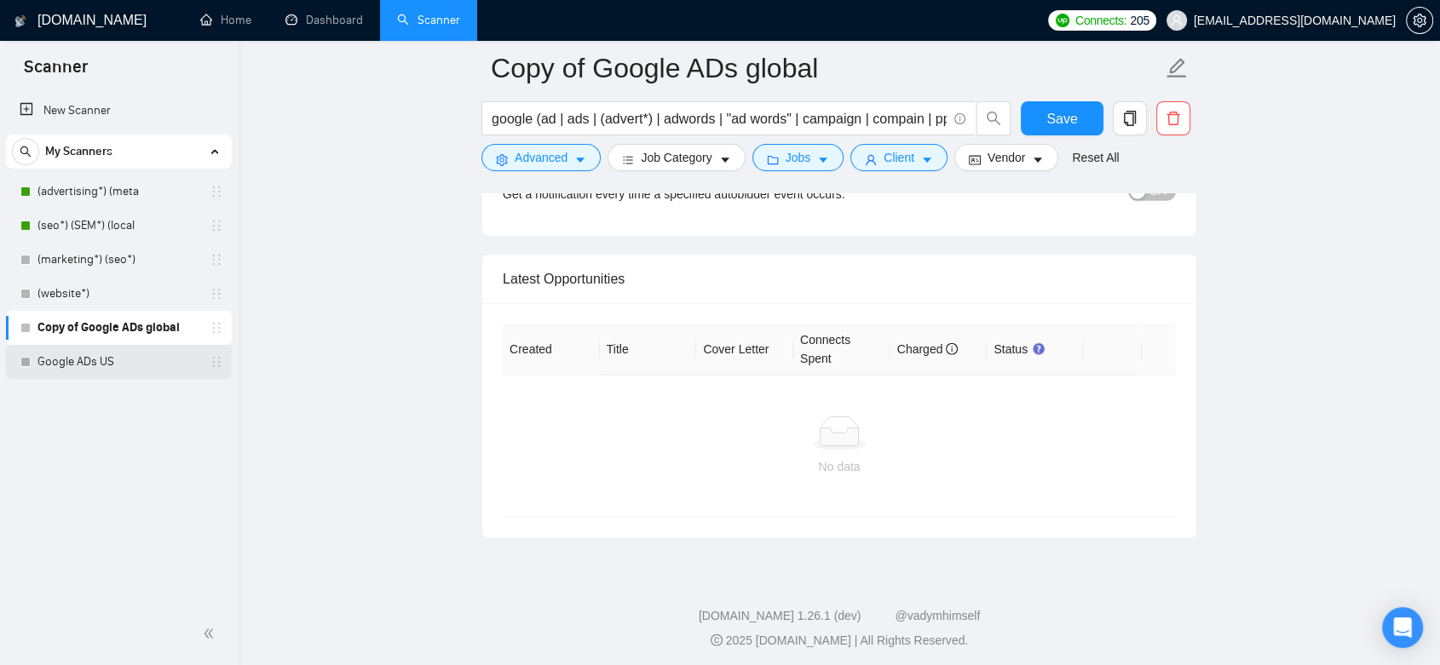
click at [145, 365] on link "Google ADs US" at bounding box center [118, 362] width 162 height 34
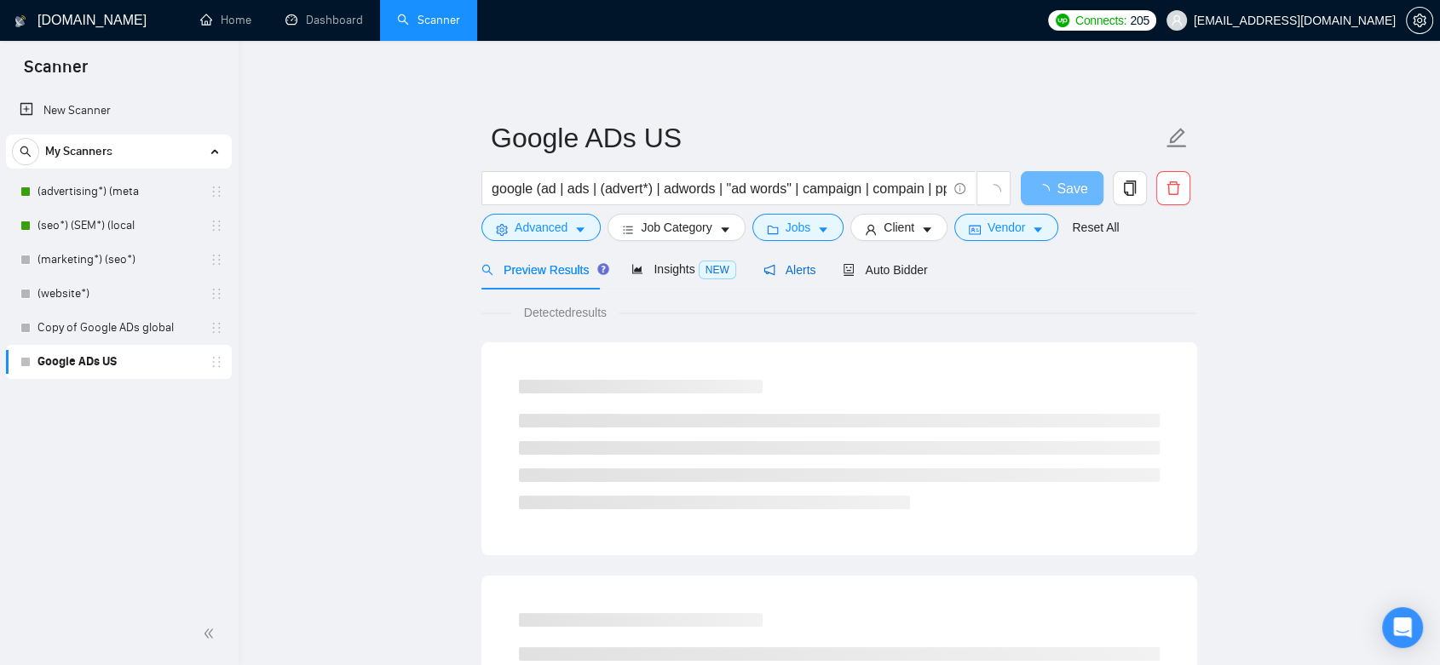
click at [780, 271] on span "Alerts" at bounding box center [789, 270] width 53 height 14
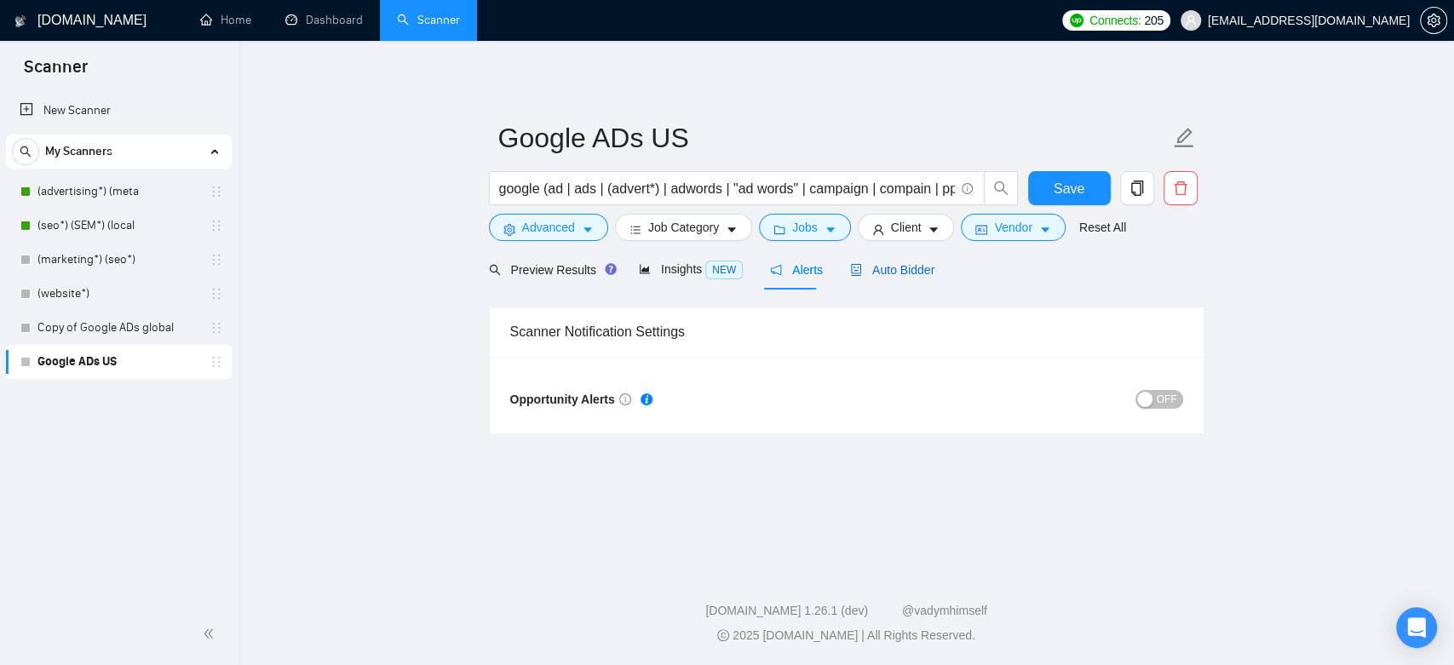
click at [881, 273] on span "Auto Bidder" at bounding box center [892, 270] width 84 height 14
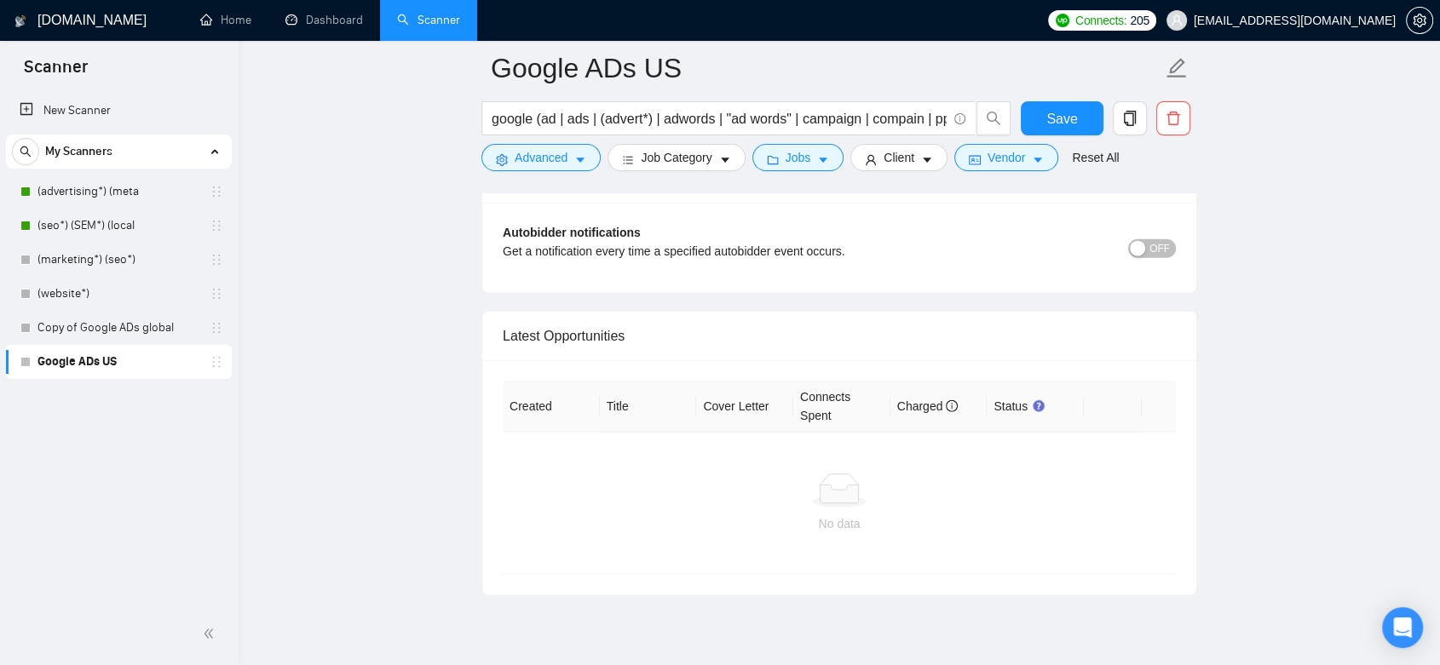
scroll to position [3881, 0]
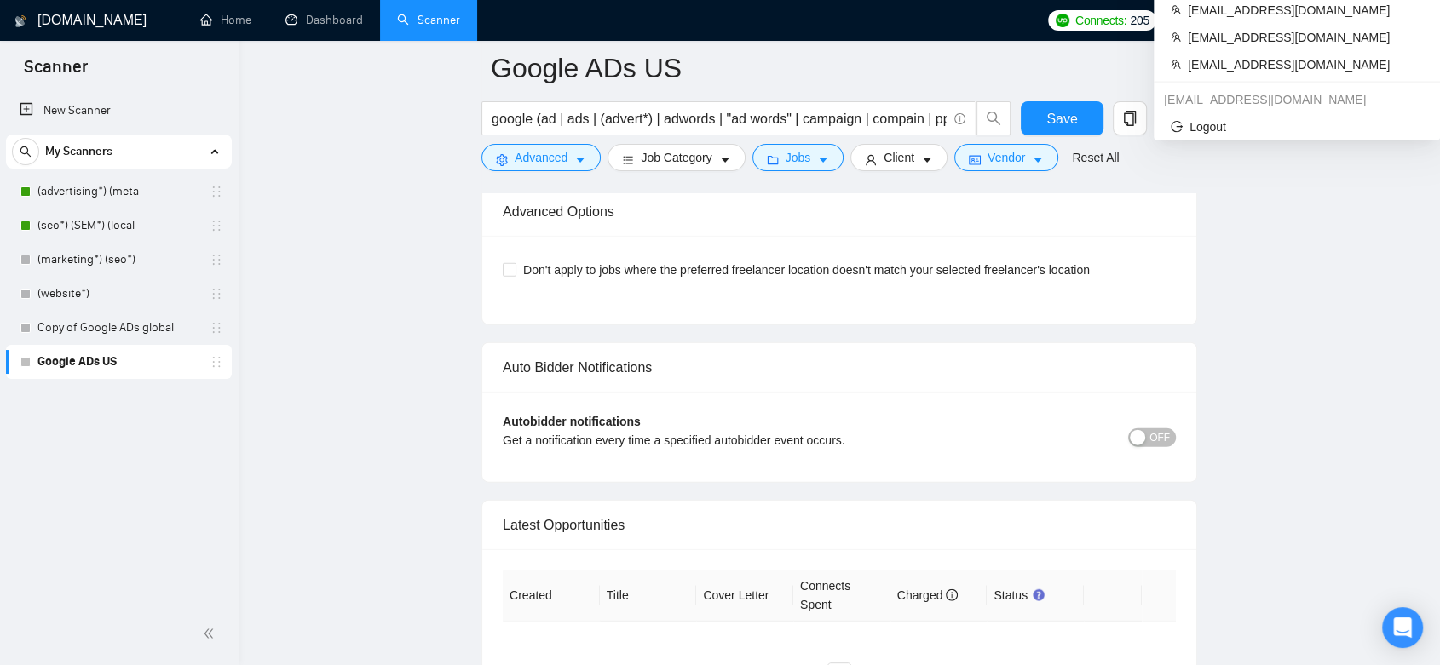
click at [1338, 20] on span "[EMAIL_ADDRESS][DOMAIN_NAME]" at bounding box center [1295, 20] width 202 height 0
click at [1331, 20] on span "[EMAIL_ADDRESS][DOMAIN_NAME]" at bounding box center [1295, 20] width 202 height 0
click at [1322, 20] on span "[EMAIL_ADDRESS][DOMAIN_NAME]" at bounding box center [1295, 20] width 202 height 0
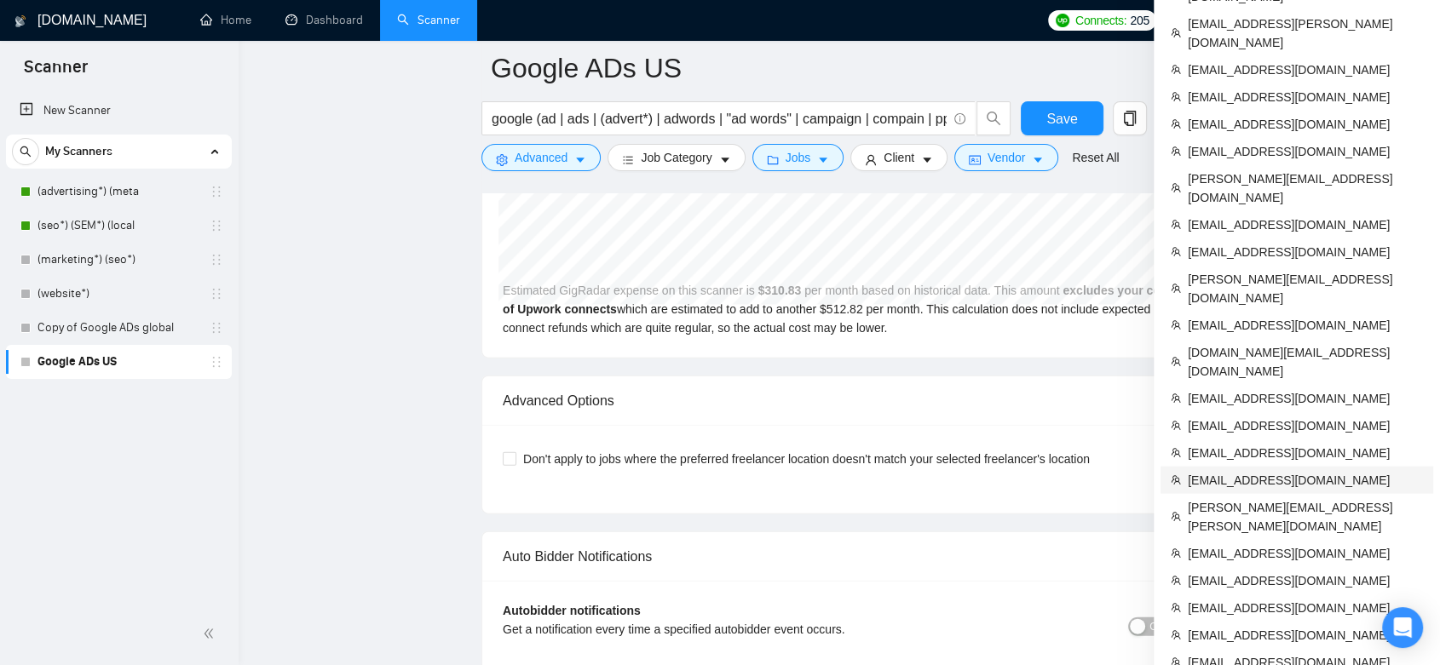
scroll to position [3786, 0]
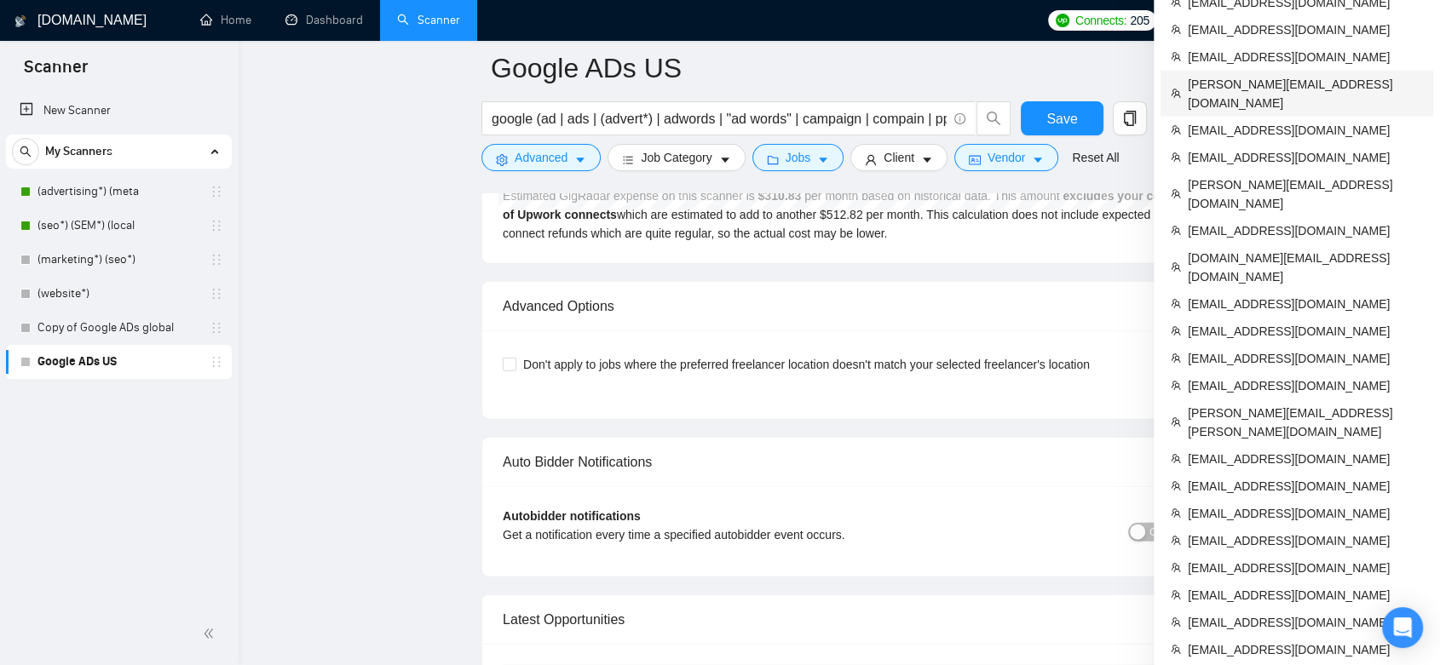
click at [1295, 75] on span "[PERSON_NAME][EMAIL_ADDRESS][DOMAIN_NAME]" at bounding box center [1305, 93] width 235 height 37
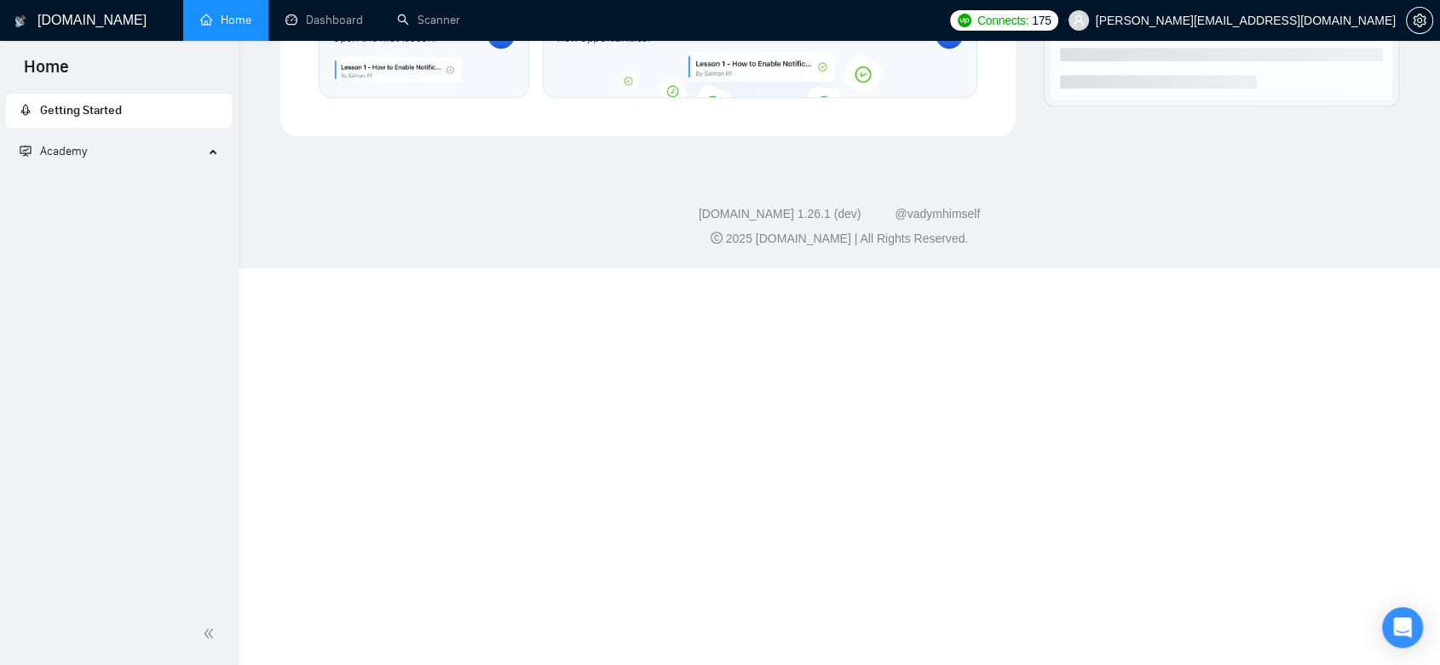
scroll to position [674, 0]
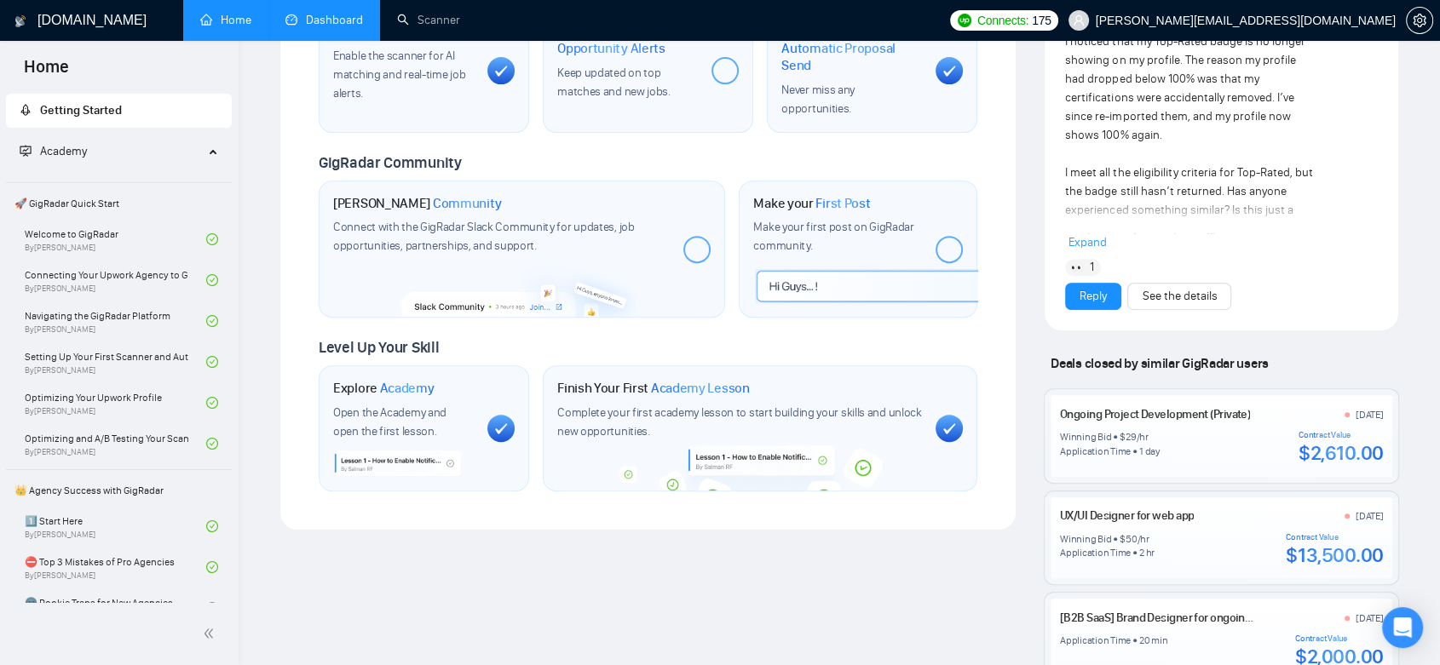
click at [341, 26] on link "Dashboard" at bounding box center [324, 20] width 78 height 14
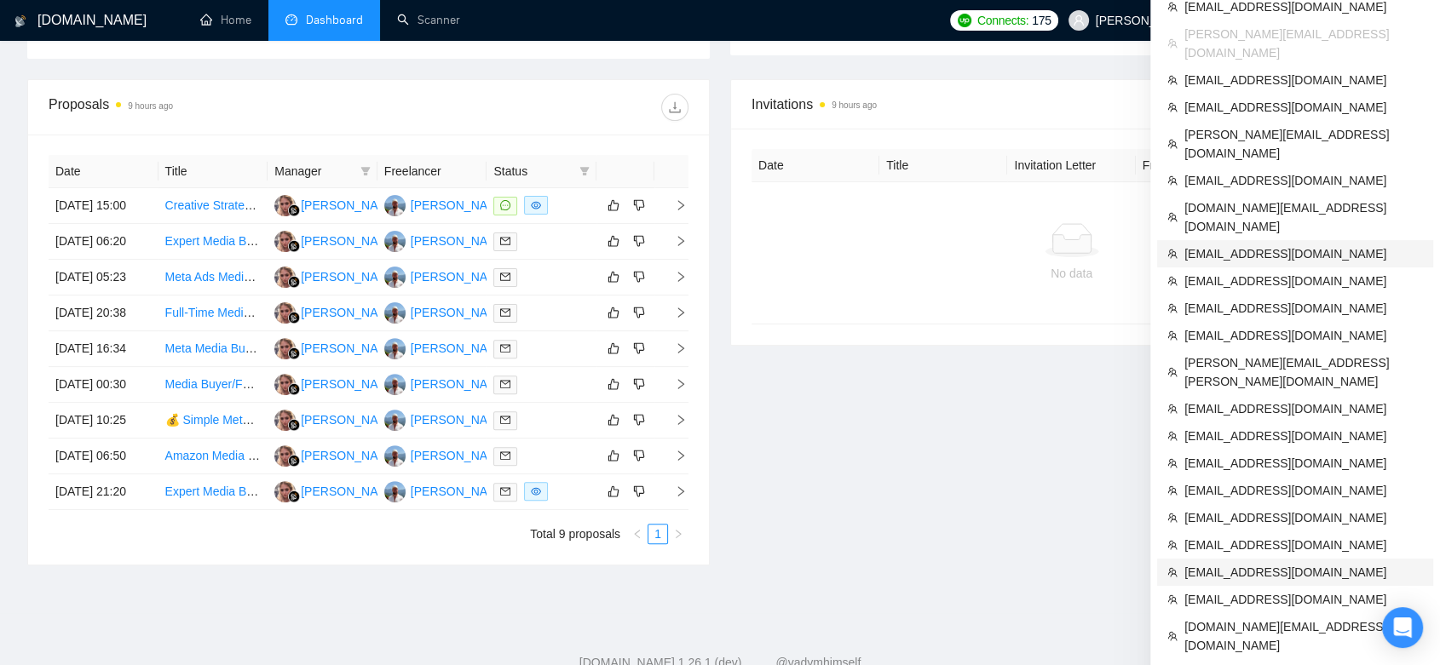
scroll to position [567, 0]
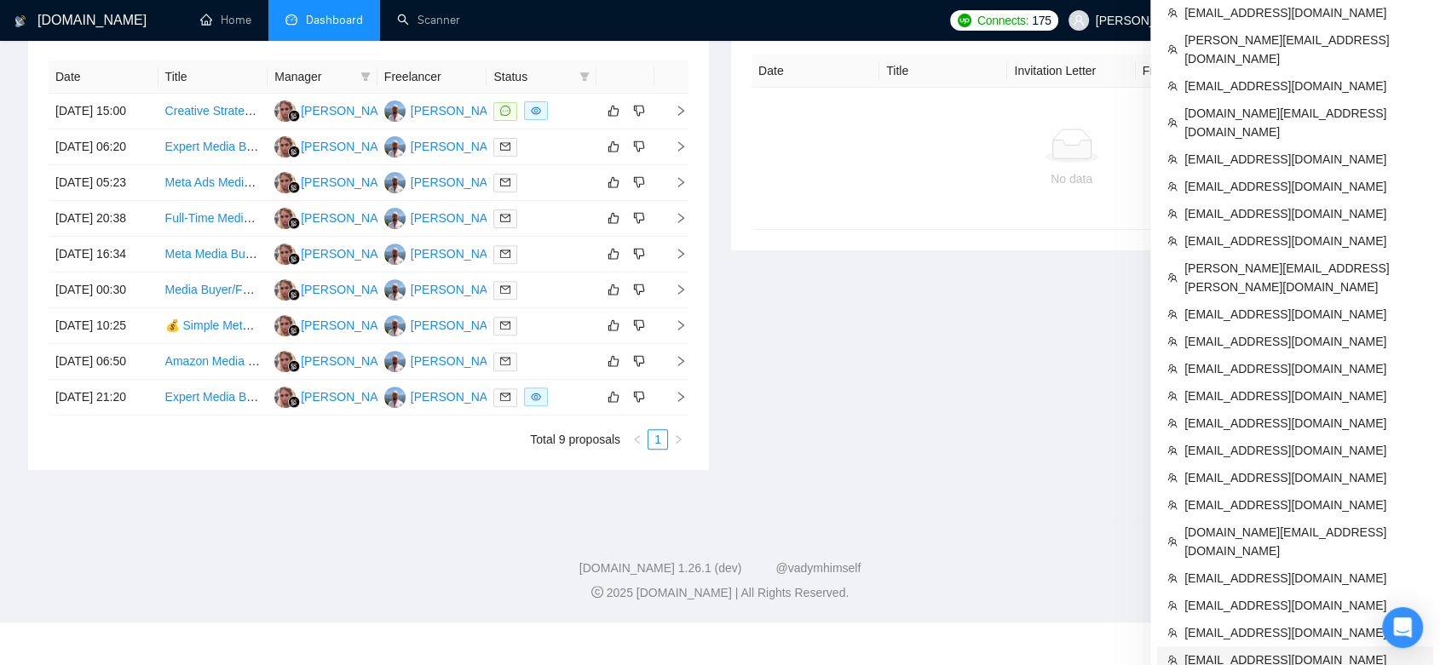
click at [1274, 651] on span "[EMAIL_ADDRESS][DOMAIN_NAME]" at bounding box center [1303, 660] width 239 height 19
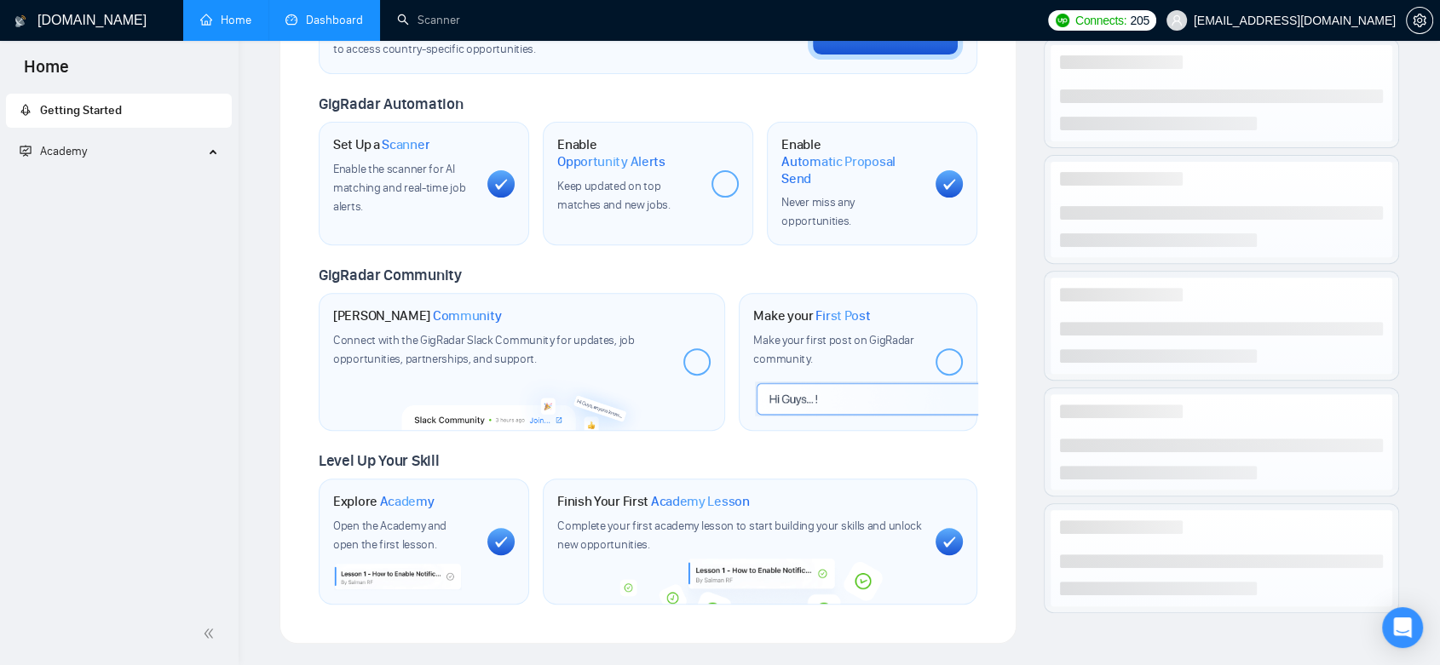
scroll to position [674, 0]
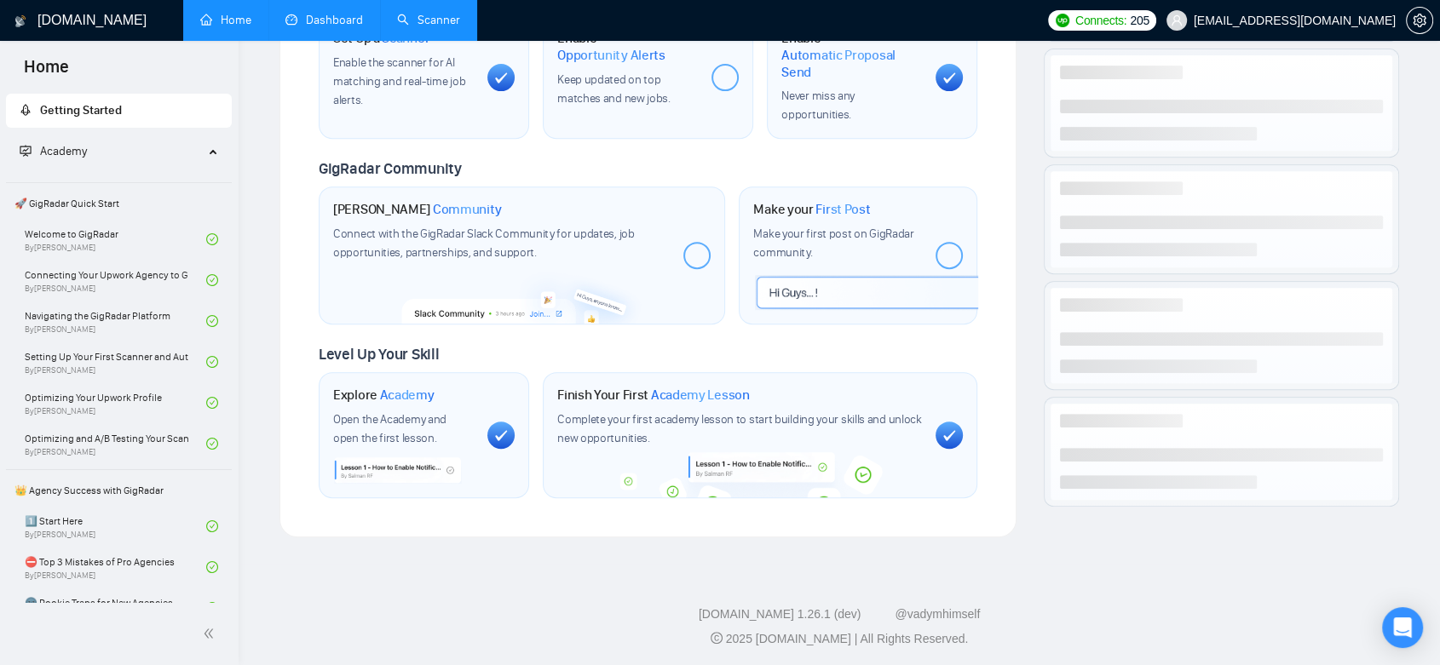
click at [430, 20] on link "Scanner" at bounding box center [428, 20] width 63 height 14
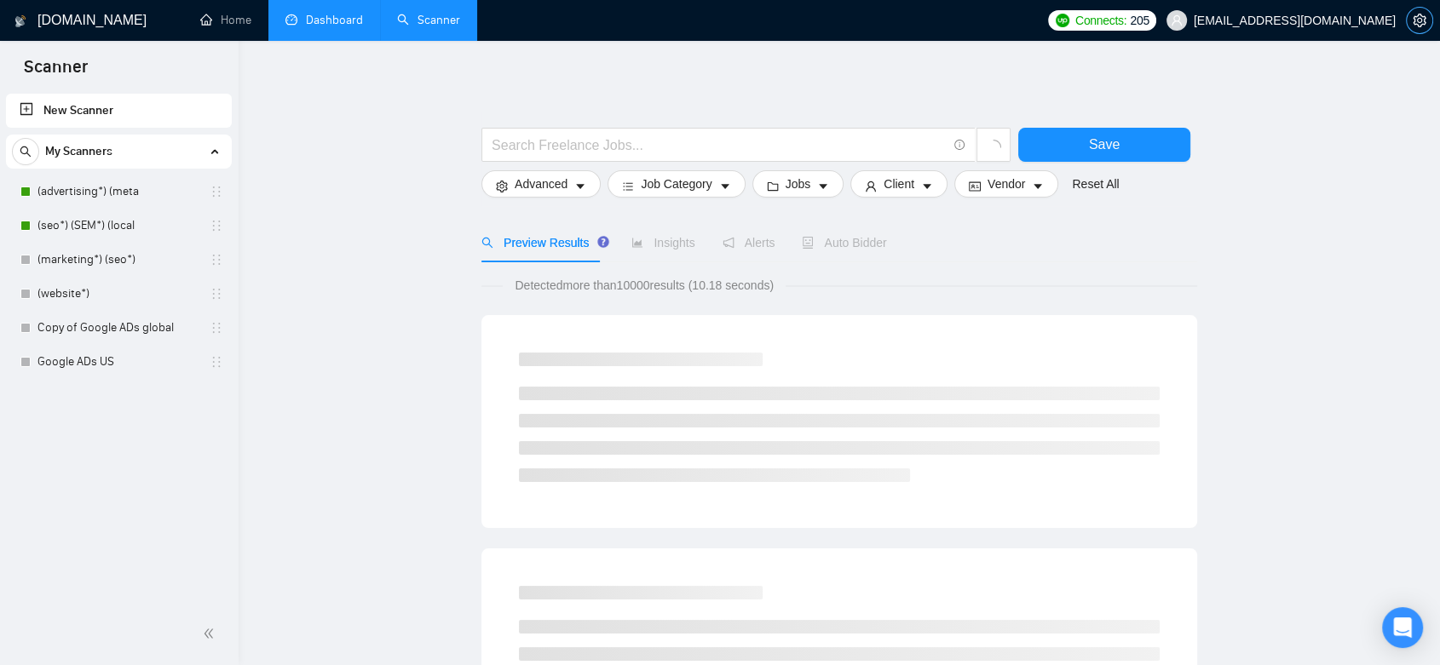
click at [1419, 29] on button "button" at bounding box center [1419, 20] width 27 height 27
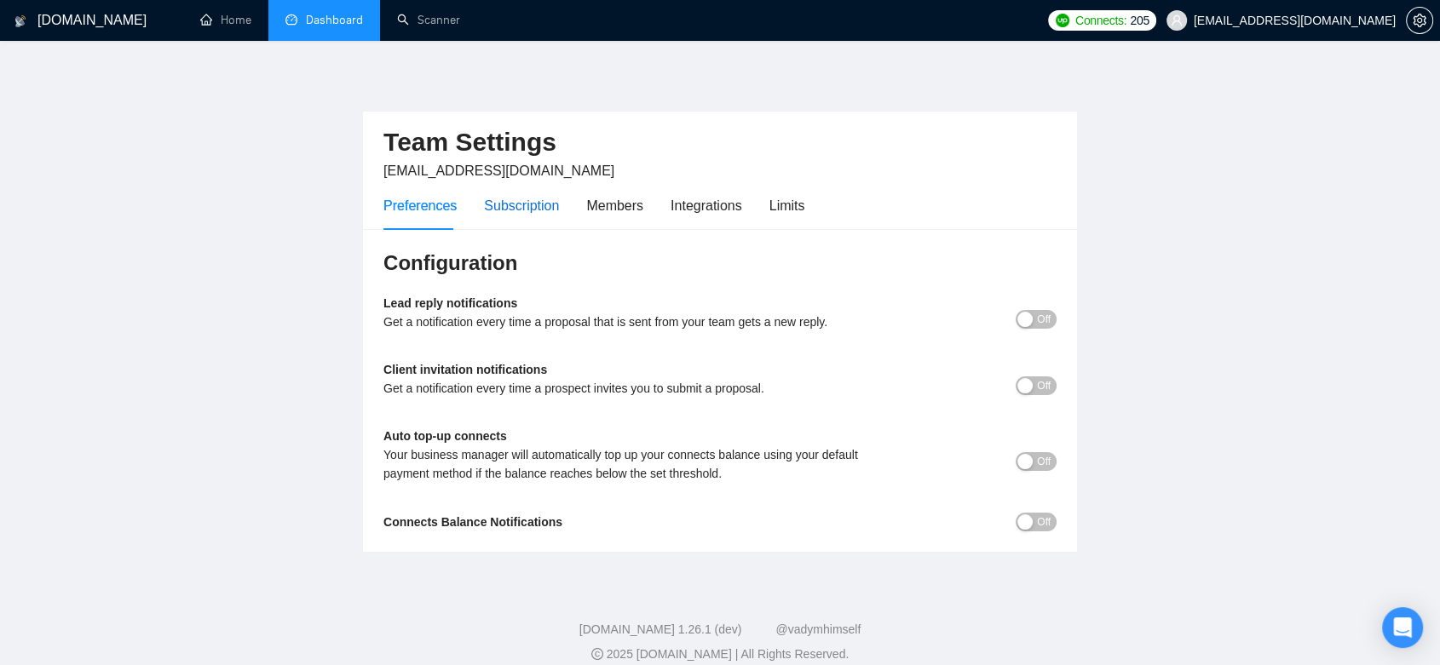
click at [515, 203] on div "Subscription" at bounding box center [521, 205] width 75 height 21
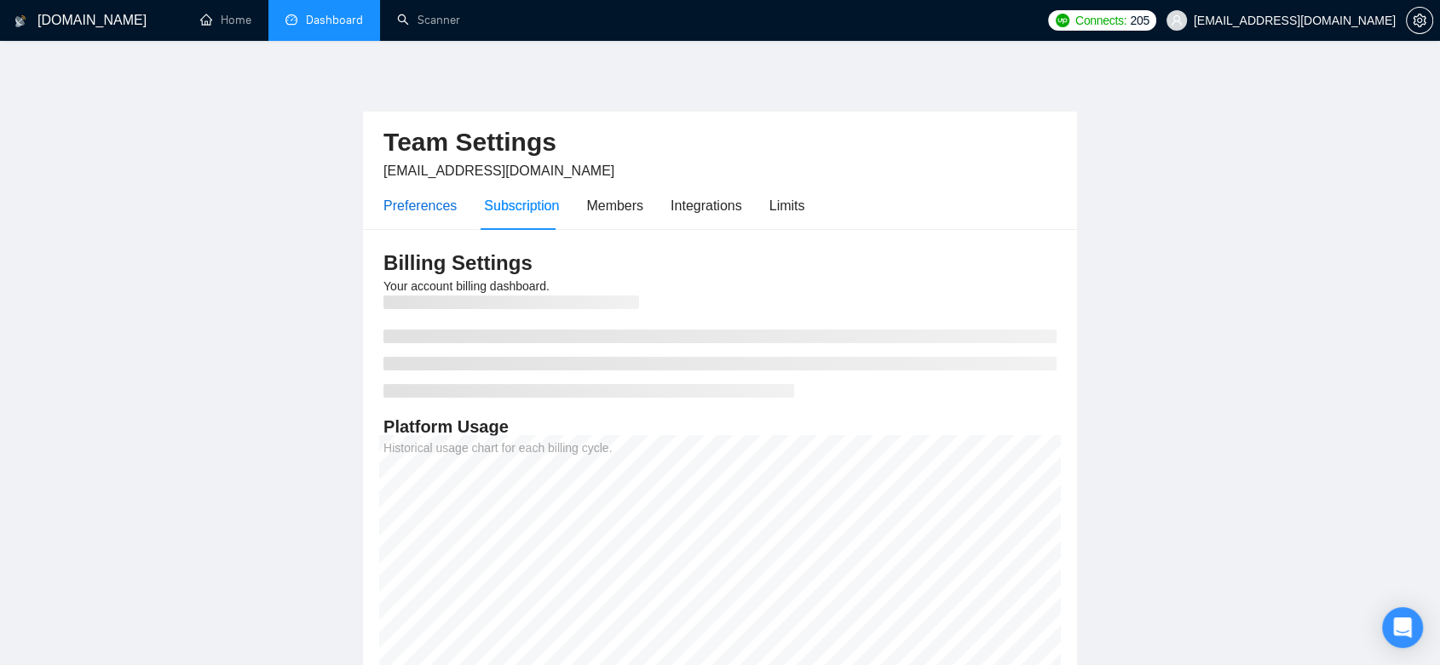
click at [440, 209] on div "Preferences" at bounding box center [419, 205] width 73 height 21
